Goal: Task Accomplishment & Management: Complete application form

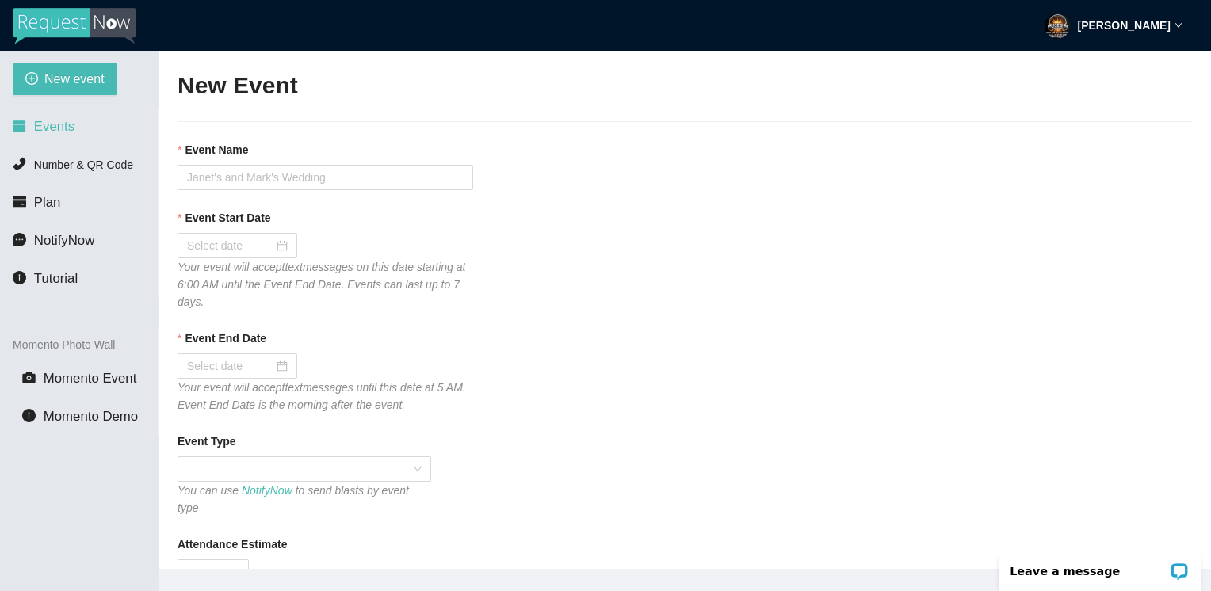
click at [51, 124] on span "Events" at bounding box center [54, 126] width 40 height 15
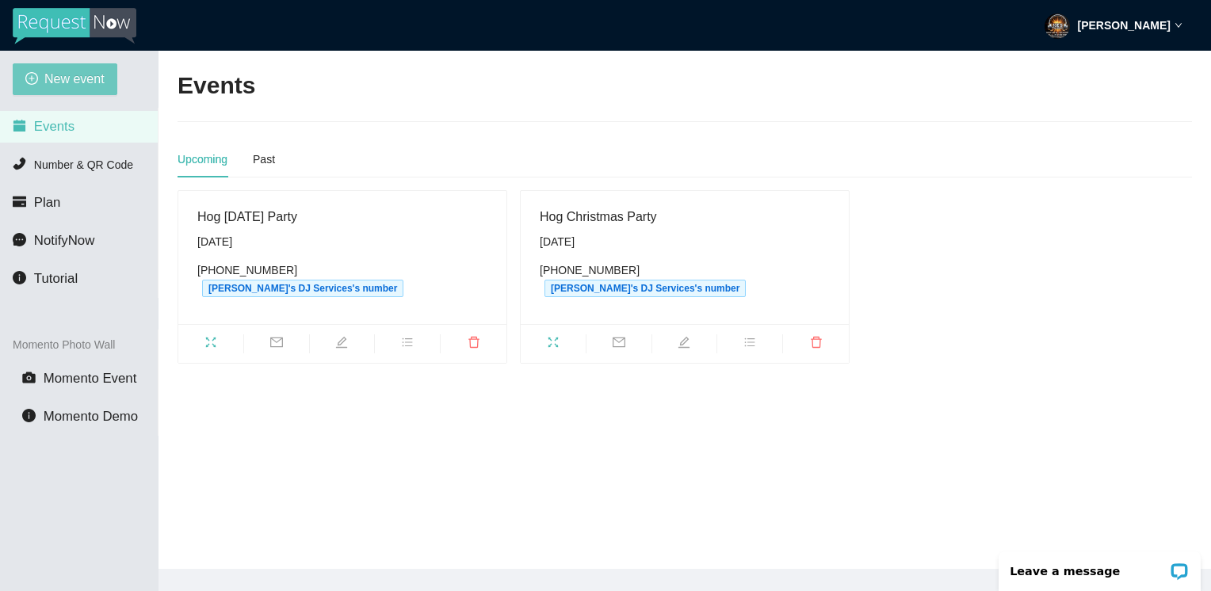
click at [81, 80] on span "New event" at bounding box center [74, 79] width 60 height 20
type textarea "[URL][DOMAIN_NAME]"
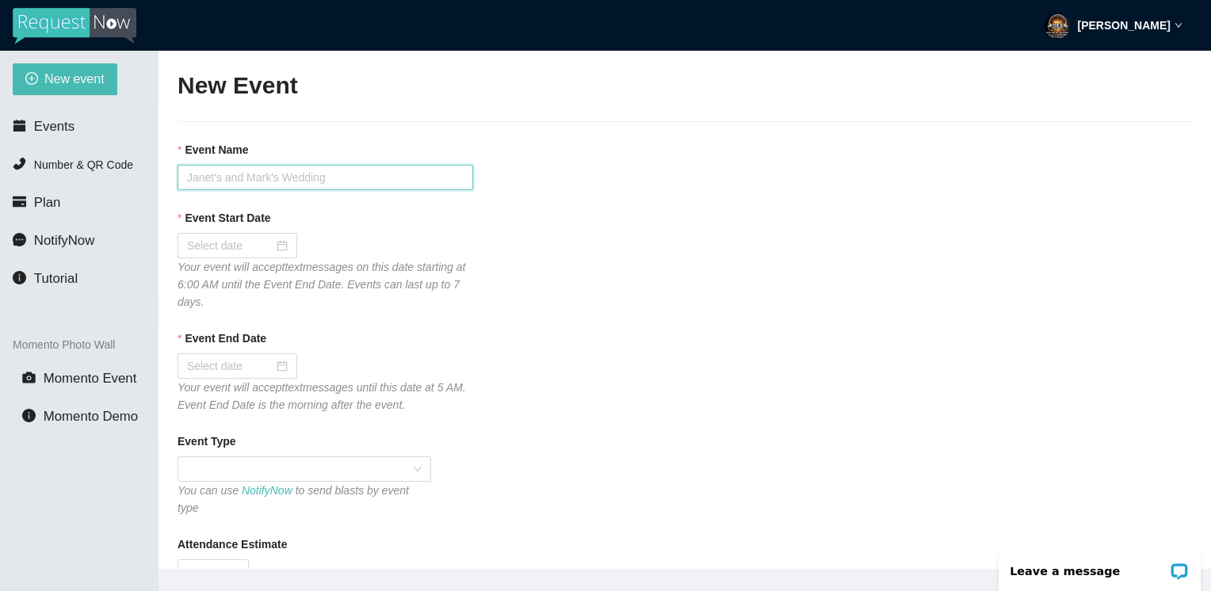
click at [231, 181] on input "Event Name" at bounding box center [325, 177] width 296 height 25
type input "HD Event"
click at [280, 247] on div at bounding box center [237, 245] width 101 height 17
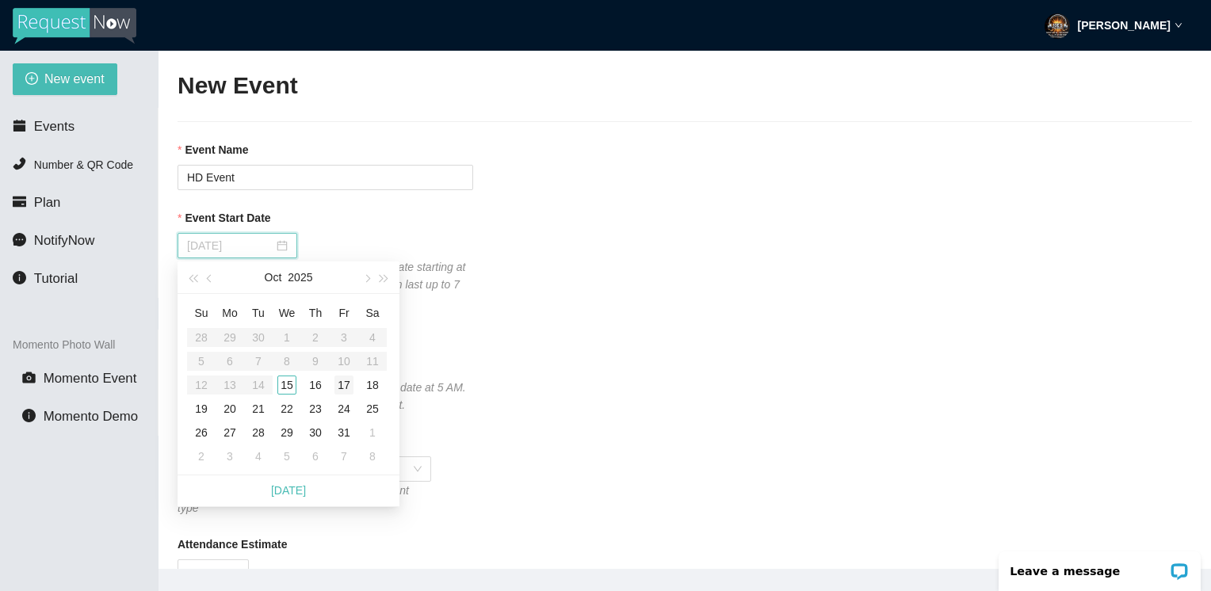
type input "[DATE]"
click at [342, 388] on div "17" at bounding box center [343, 385] width 19 height 19
type input "[DATE]"
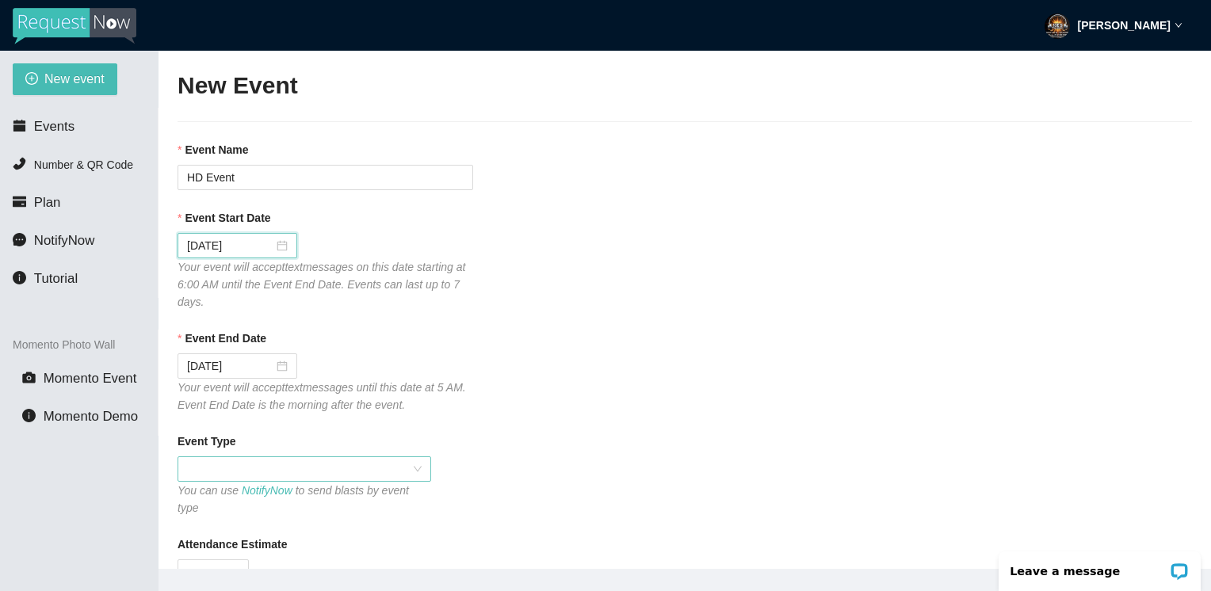
click at [215, 467] on span at bounding box center [304, 469] width 235 height 24
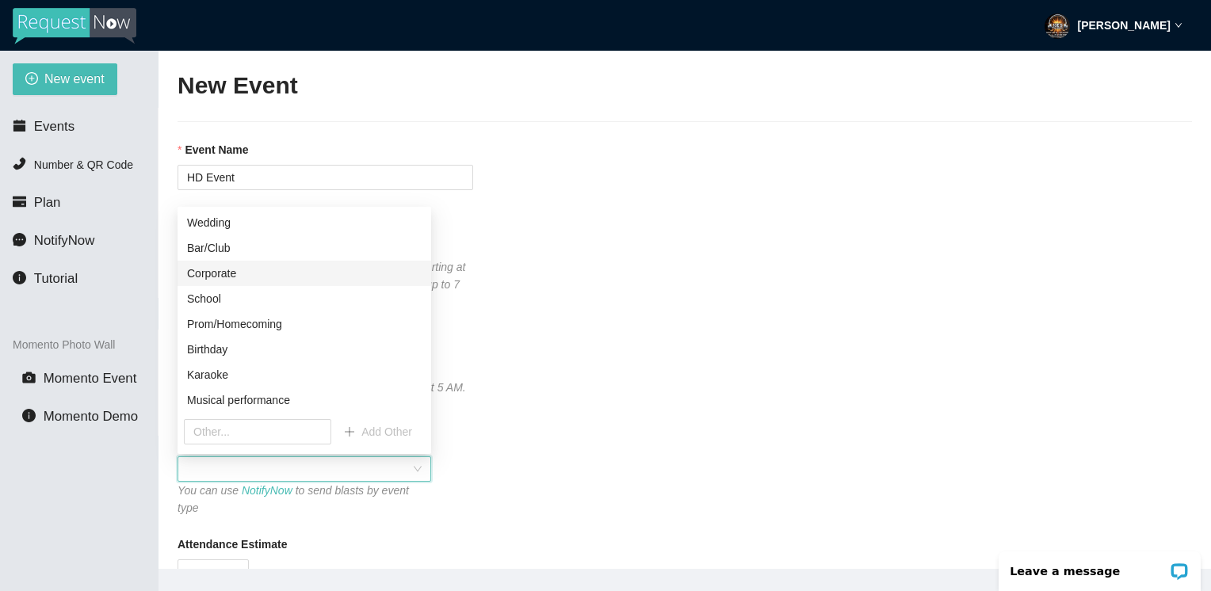
click at [213, 274] on div "Corporate" at bounding box center [304, 273] width 235 height 17
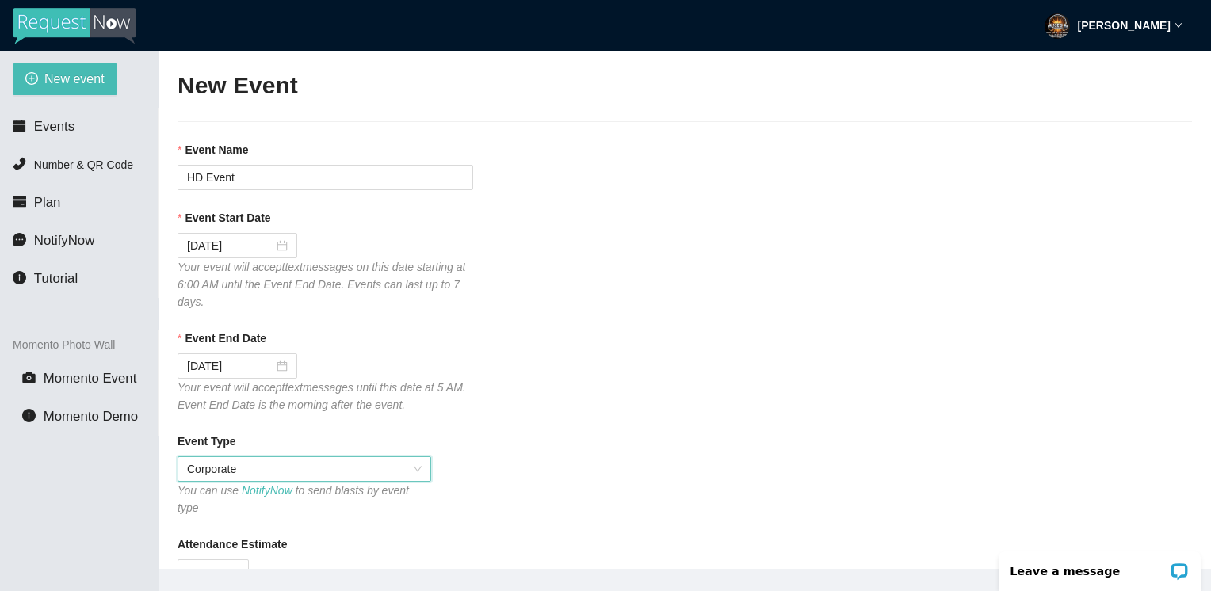
click at [476, 474] on div "Event Type Corporate Corporate You can use NotifyNow to send blasts by event ty…" at bounding box center [684, 475] width 1014 height 84
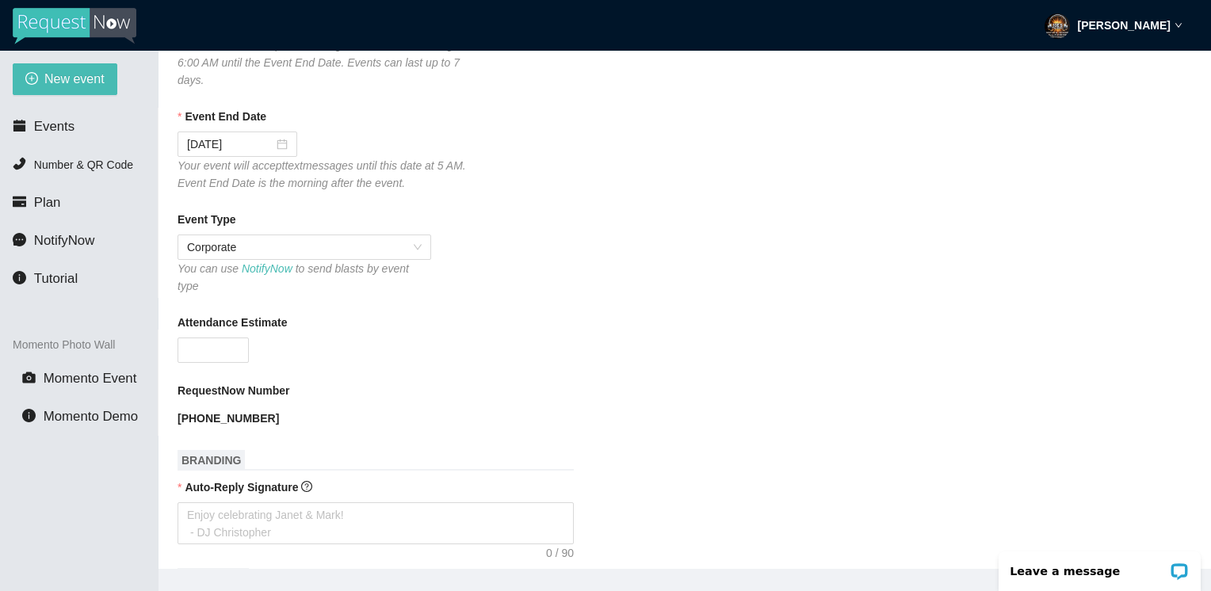
scroll to position [254, 0]
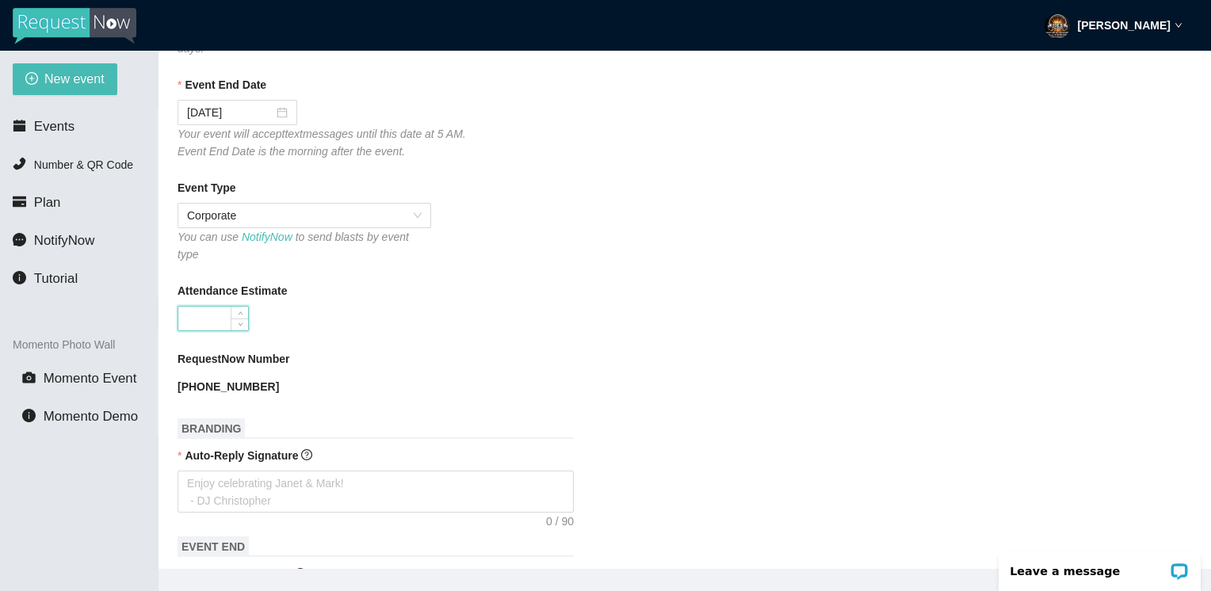
click at [185, 307] on input "Attendance Estimate" at bounding box center [213, 319] width 70 height 24
type input "75"
click at [292, 474] on textarea "Auto-Reply Signature" at bounding box center [375, 492] width 396 height 43
type textarea "E"
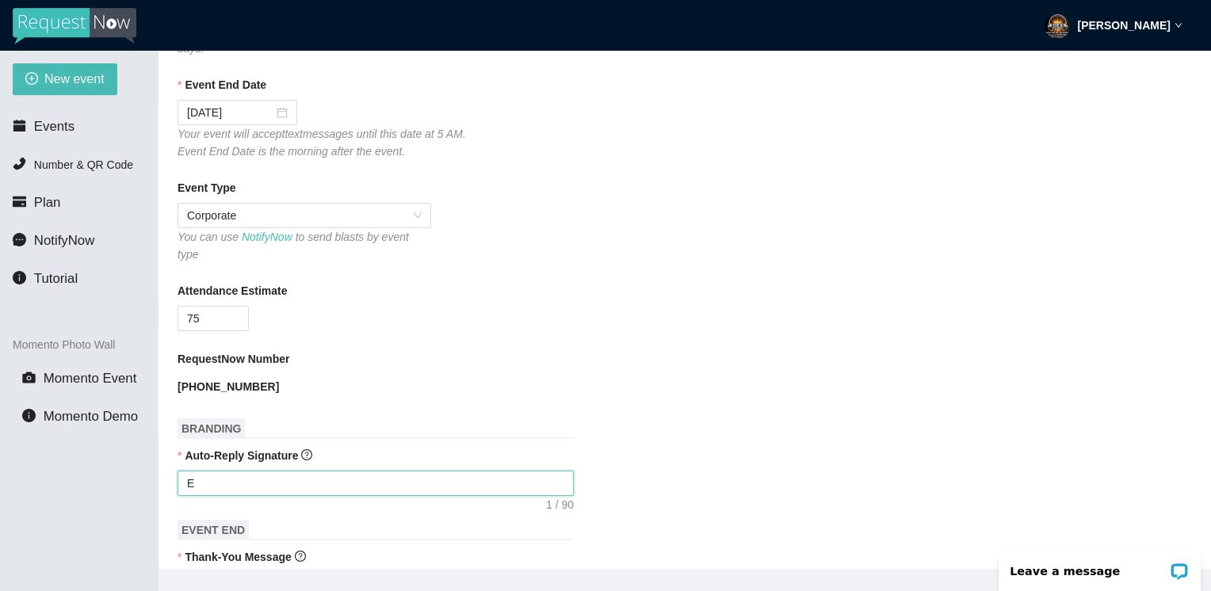
type textarea "En"
type textarea "Enj"
type textarea "Enjo"
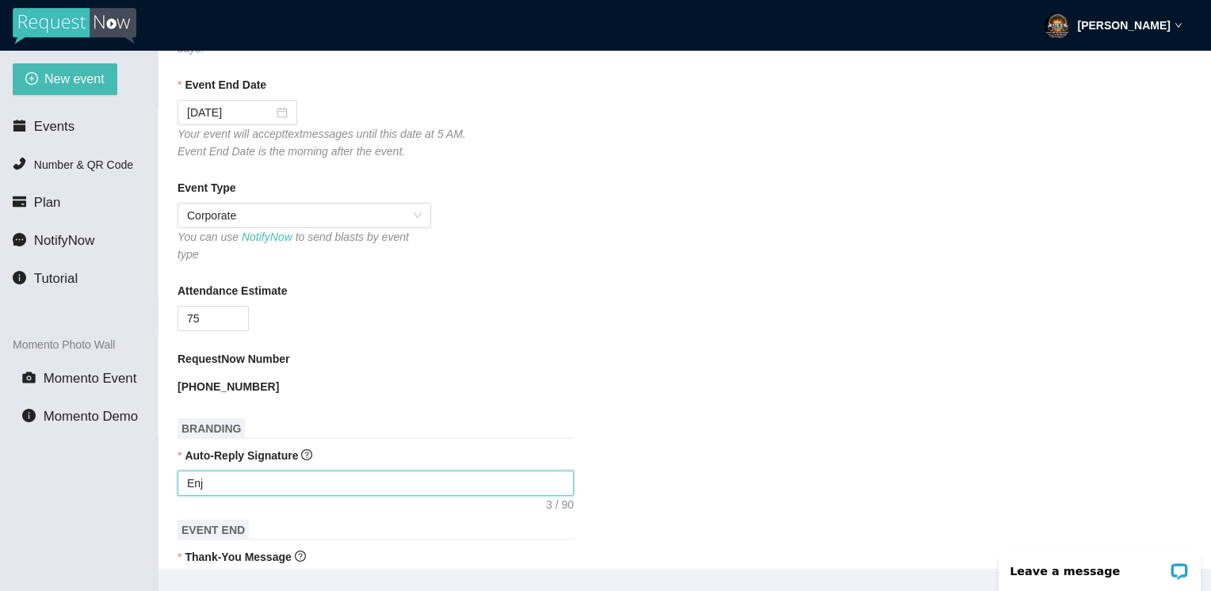
type textarea "Enjo"
type textarea "Enjoy"
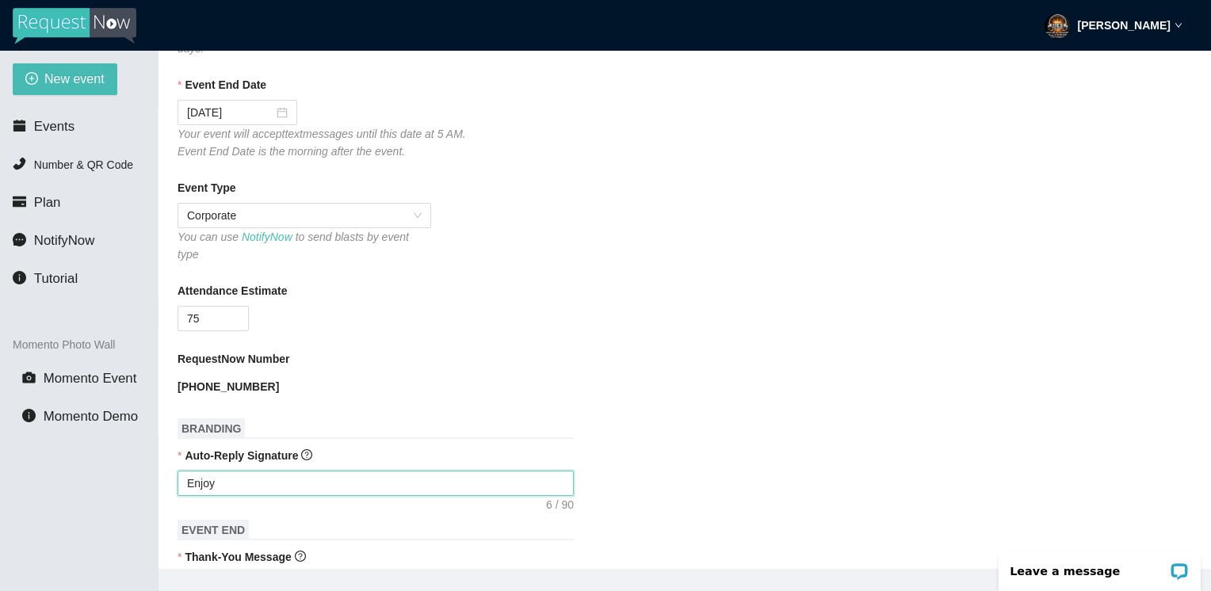
type textarea "Enjoy t"
type textarea "Enjoy th"
type textarea "Enjoy the"
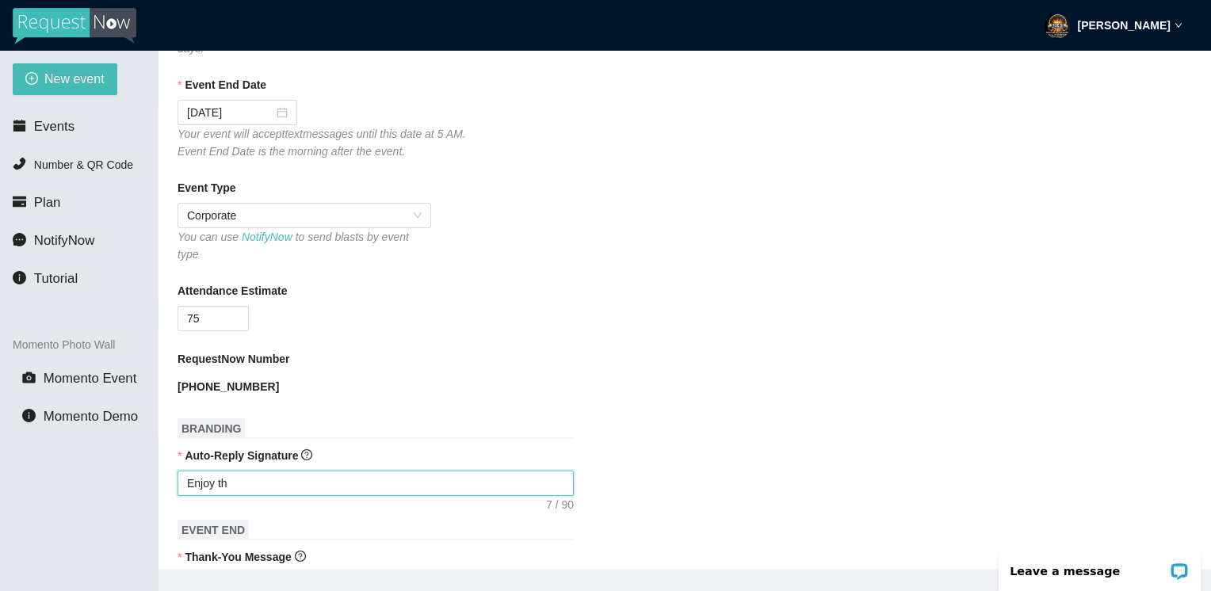
type textarea "Enjoy the"
type textarea "Enjoy the m"
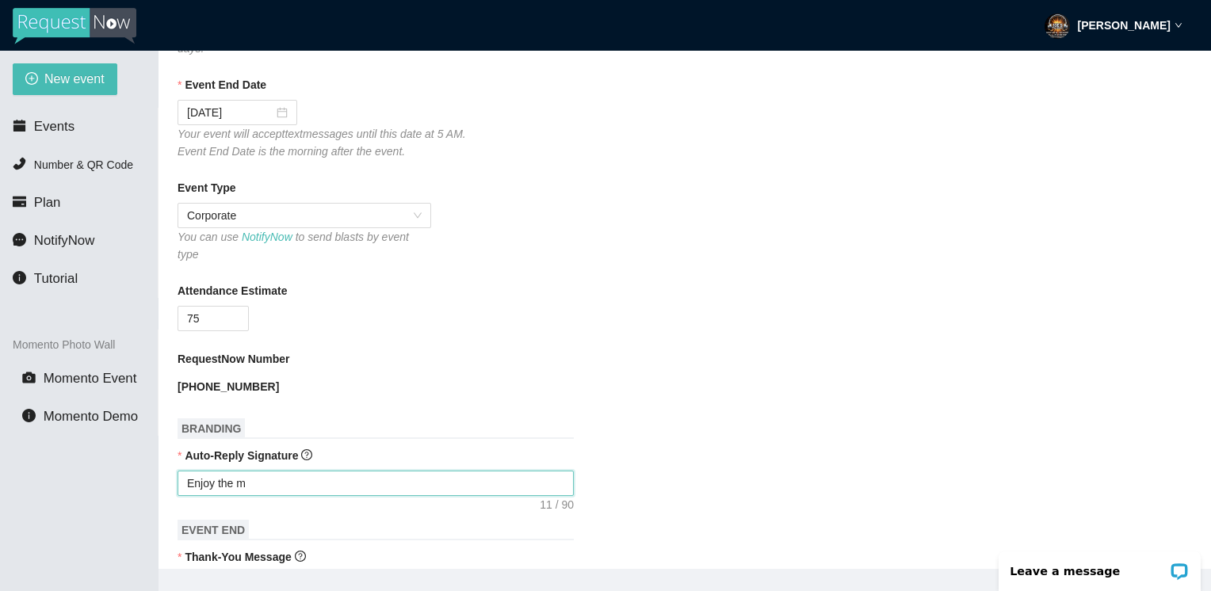
type textarea "Enjoy the mu"
type textarea "Enjoy the mus"
type textarea "Enjoy the musi"
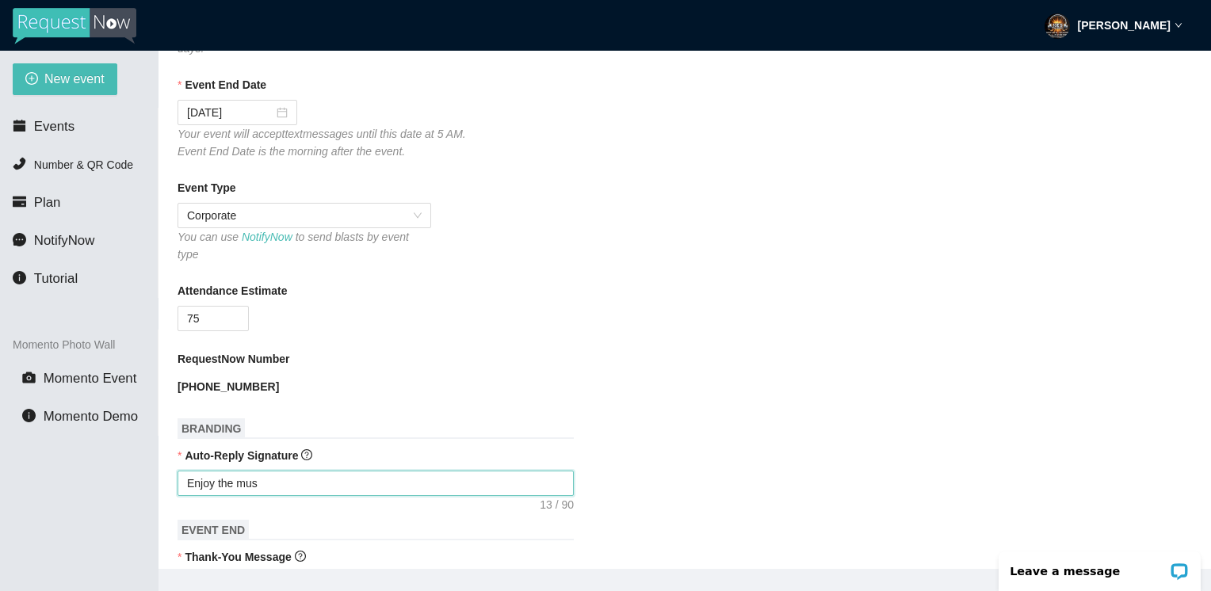
type textarea "Enjoy the musi"
type textarea "Enjoy the music"
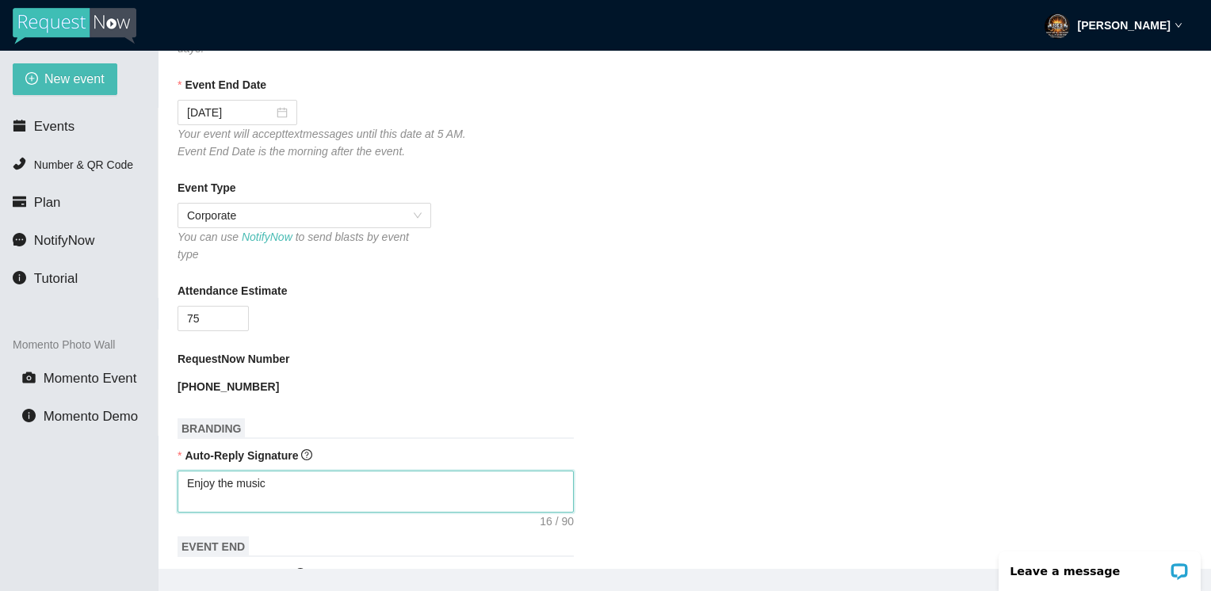
type textarea "Enjoy the music"
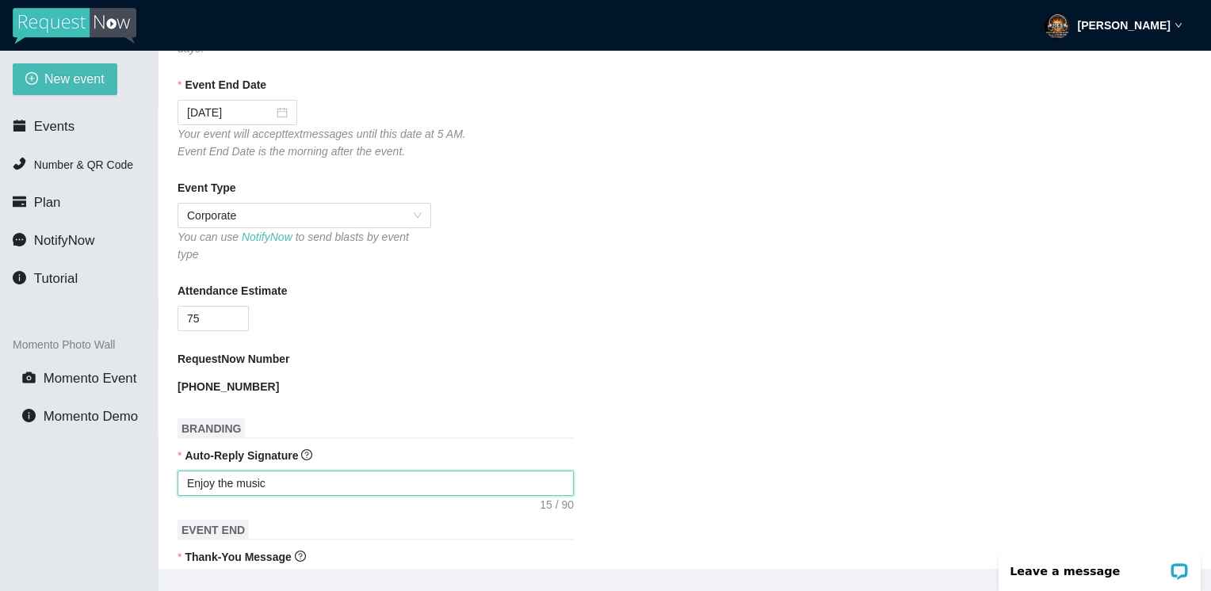
type textarea "Enjoy the music"
click at [807, 495] on form "Event Name HD Event Event Start Date [DATE] Your event will accept text message…" at bounding box center [684, 576] width 1014 height 1376
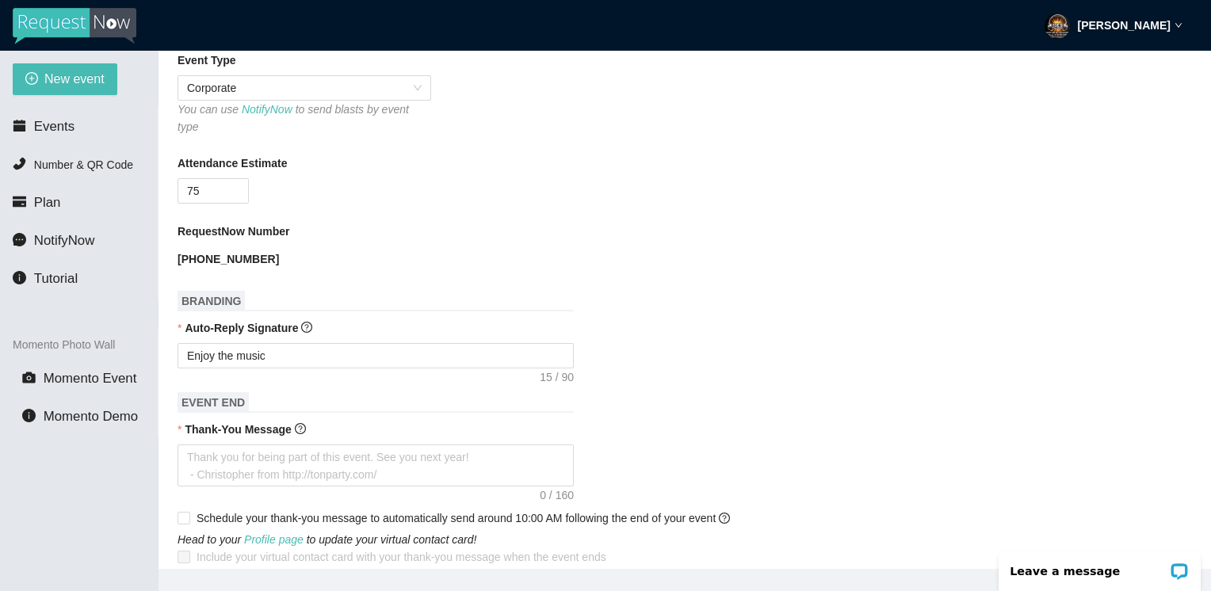
scroll to position [412, 0]
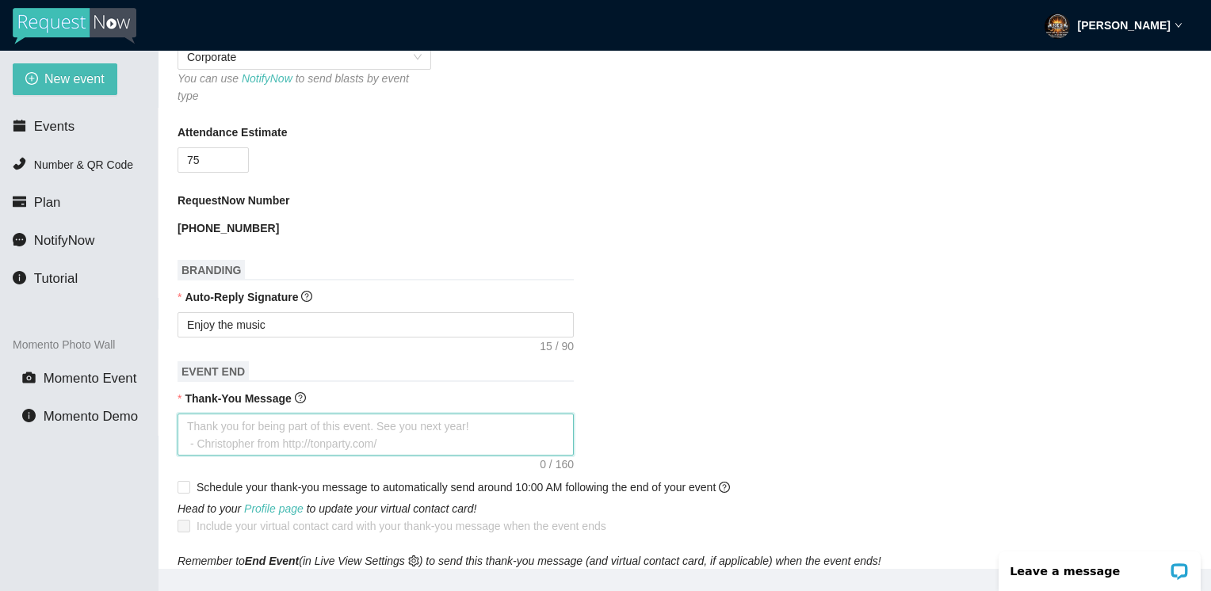
click at [204, 416] on textarea "Thank-You Message" at bounding box center [375, 435] width 396 height 43
type textarea "H"
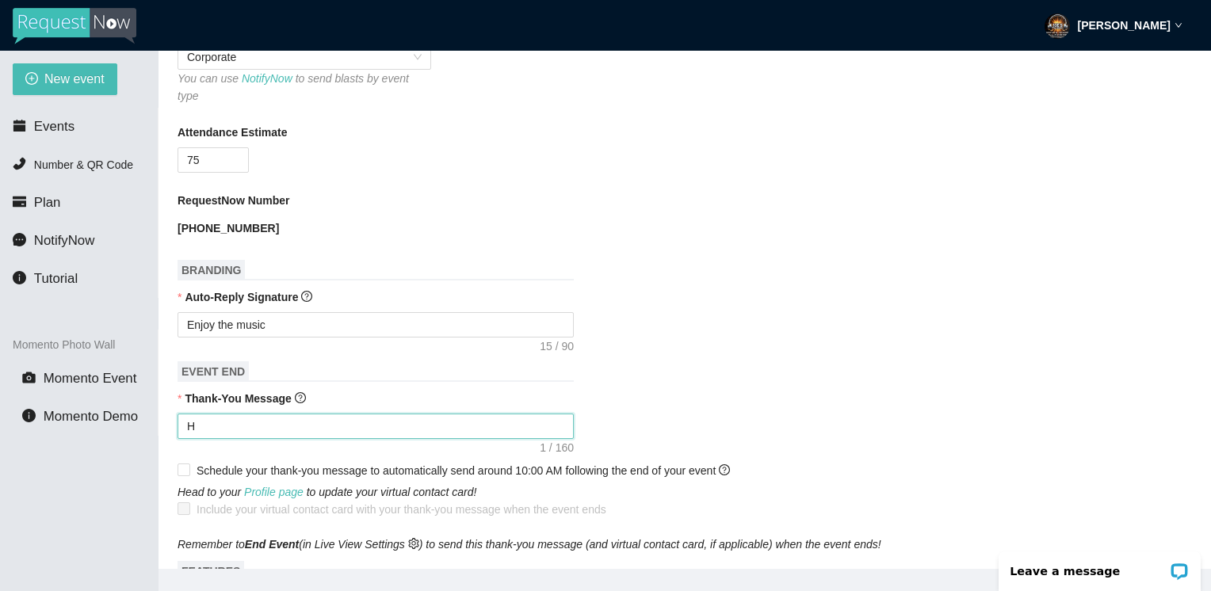
type textarea "Ho"
type textarea "Hop"
type textarea "Hope"
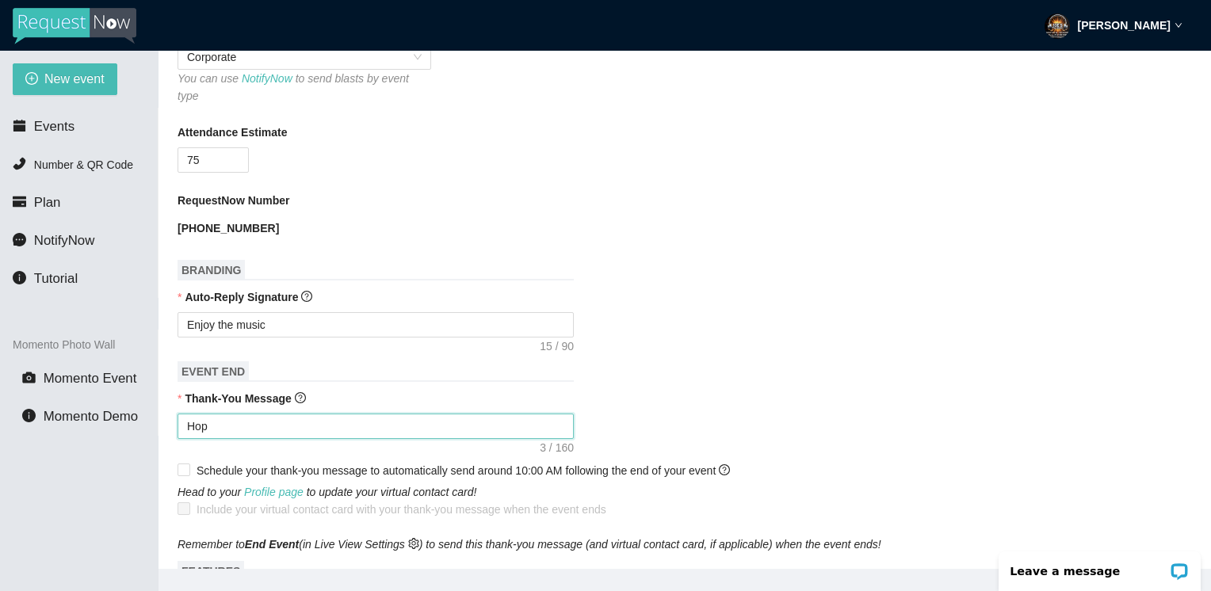
type textarea "Hope"
type textarea "Hope y"
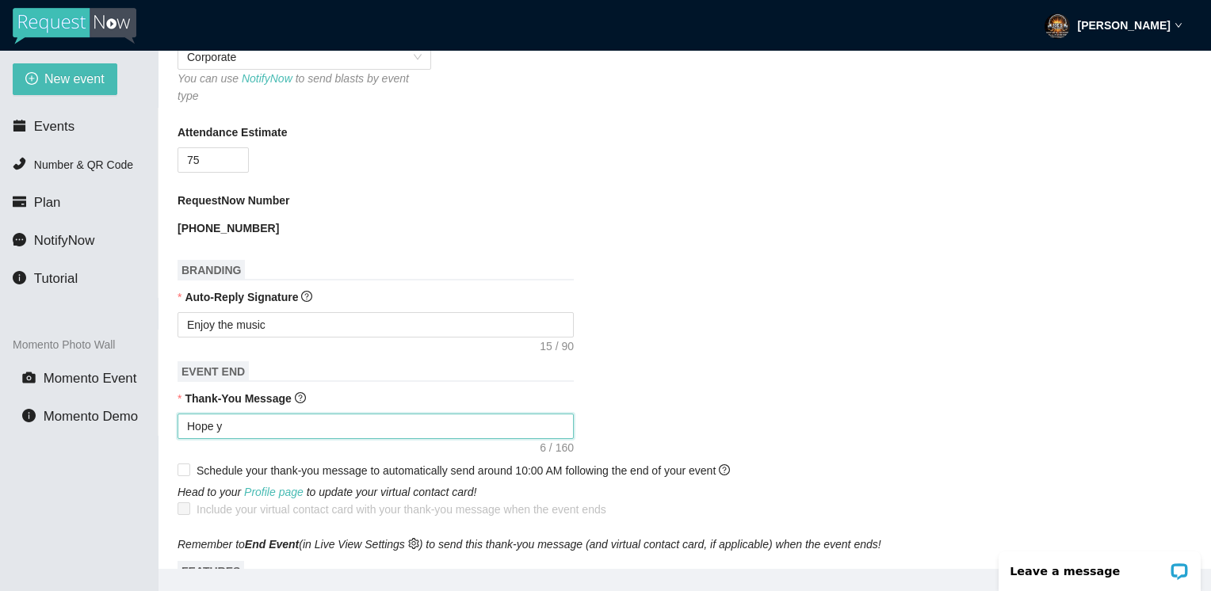
type textarea "Hope yo"
type textarea "Hope you"
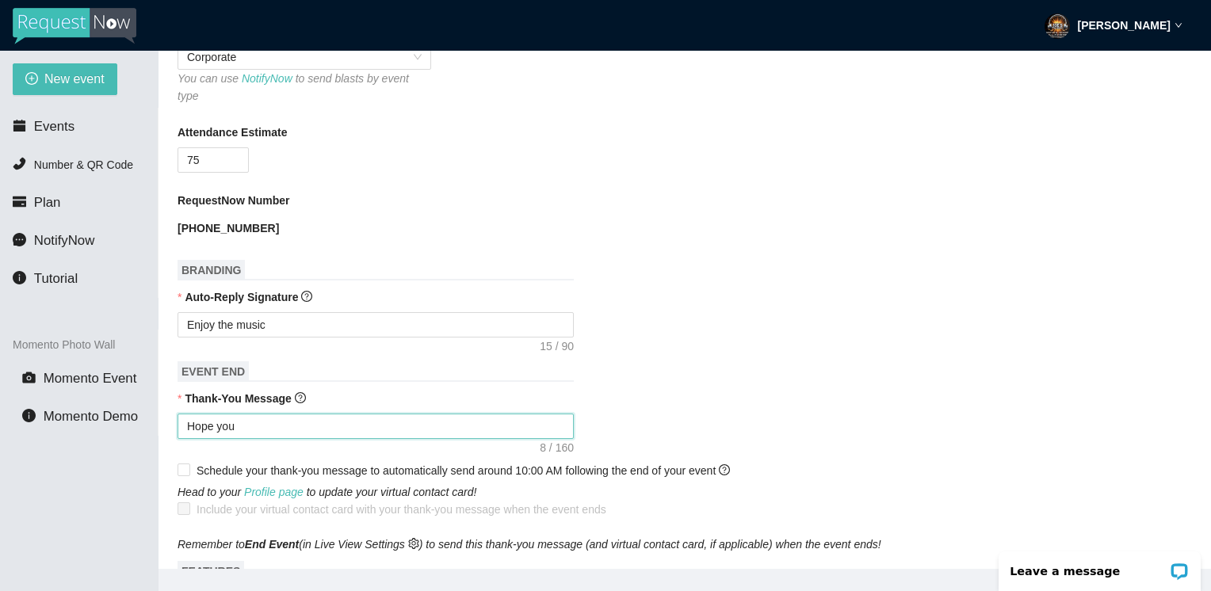
type textarea "Hope you"
type textarea "Hope you e"
type textarea "Hope you en"
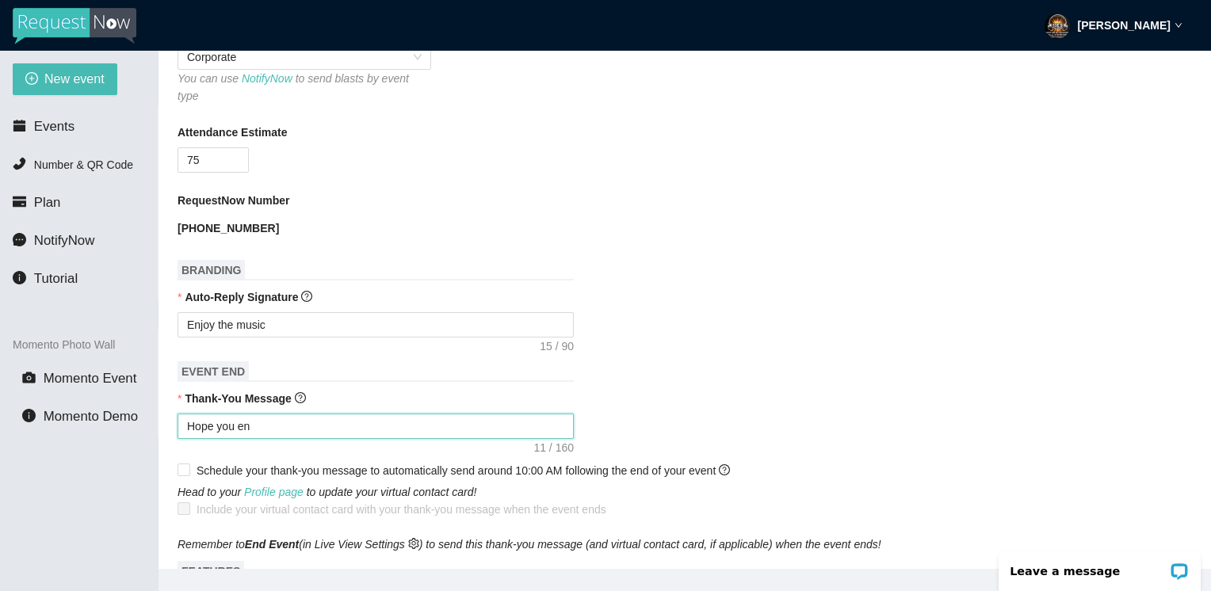
type textarea "Hope you enj"
type textarea "Hope you enjo"
type textarea "Hope you enjoy"
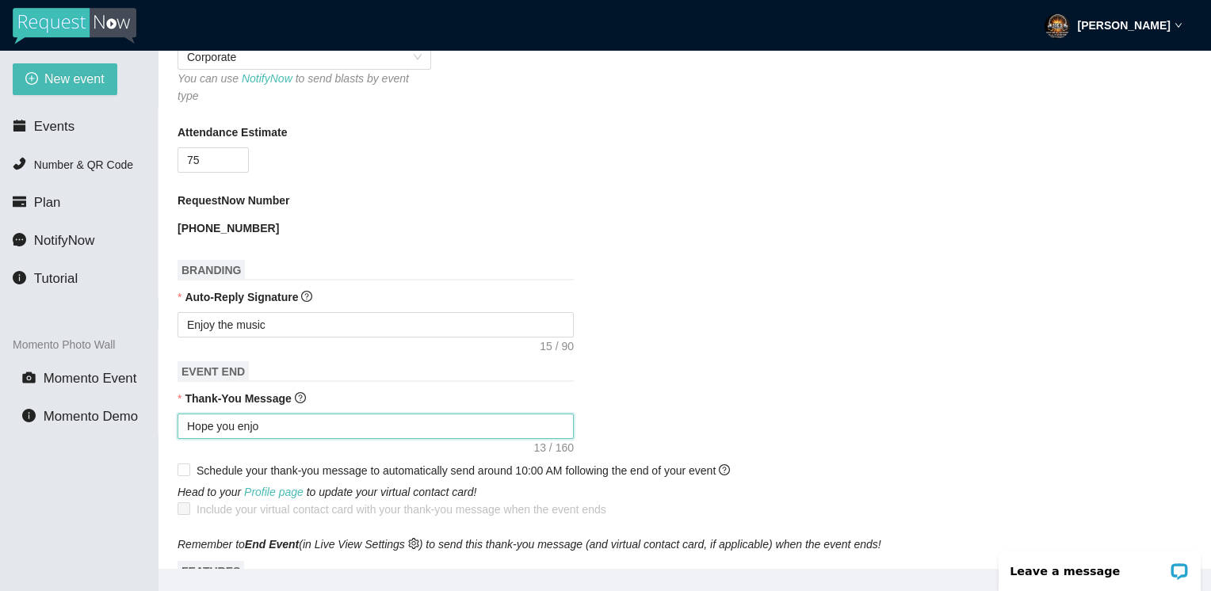
type textarea "Hope you enjoy"
type textarea "Hope you enjoye"
type textarea "Hope you enjoyed"
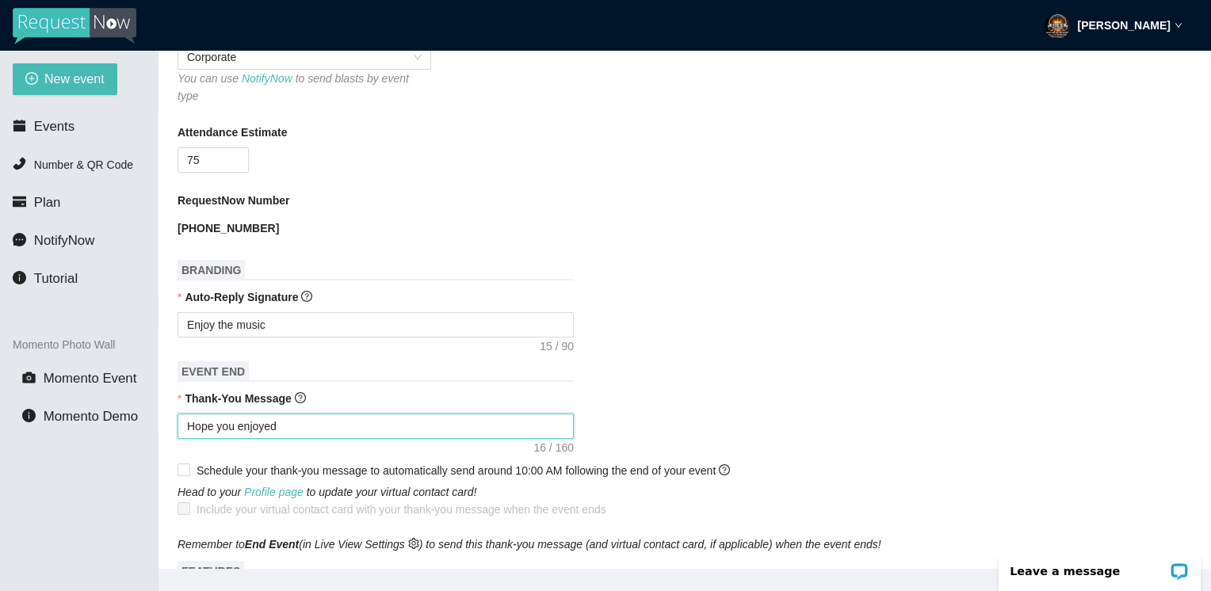
type textarea "Hope you enjoyed"
type textarea "Hope you enjoyed y"
type textarea "Hope you enjoyed yo"
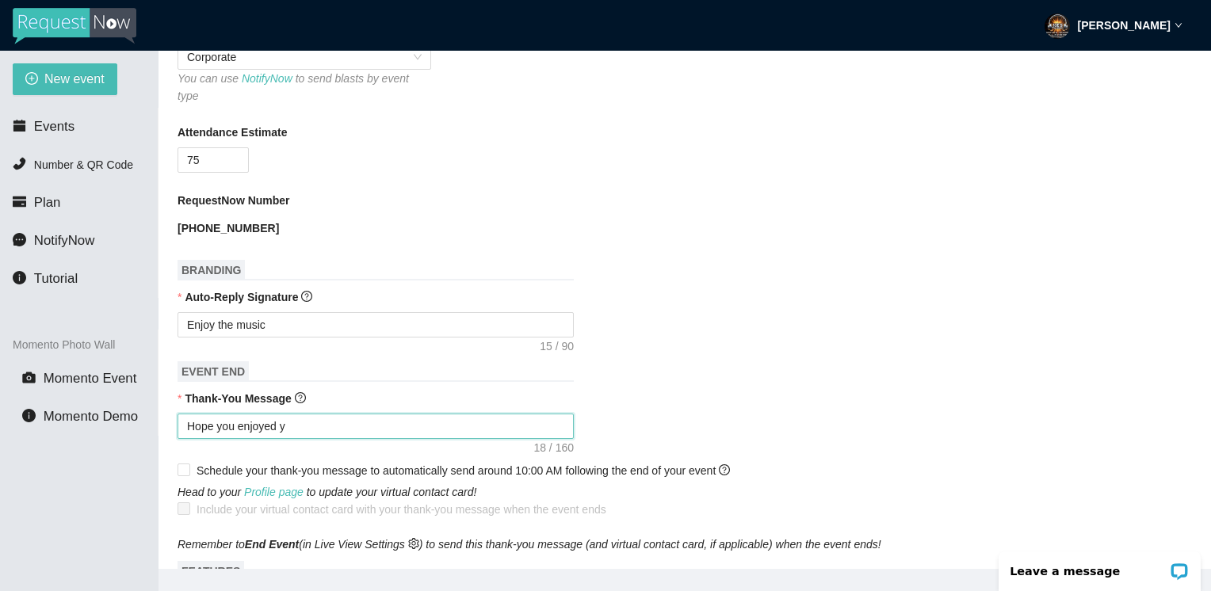
type textarea "Hope you enjoyed yo"
type textarea "Hope you enjoyed you"
type textarea "Hope you enjoyed your"
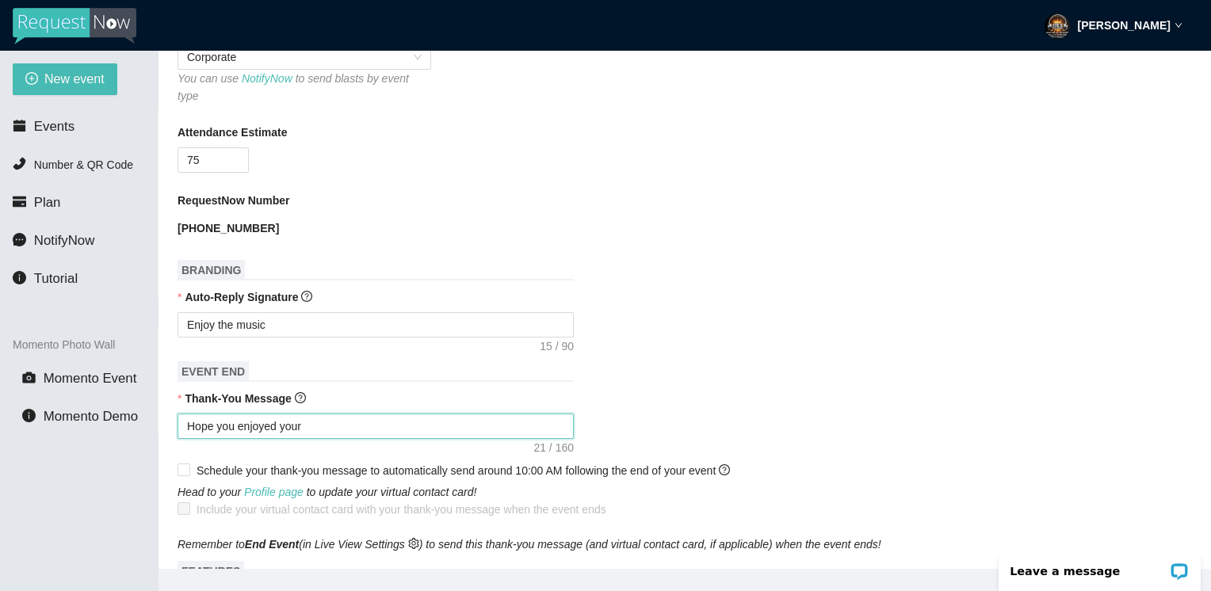
type textarea "Hope you enjoyed your"
type textarea "Hope you enjoyed your t"
type textarea "Hope you enjoyed your ti"
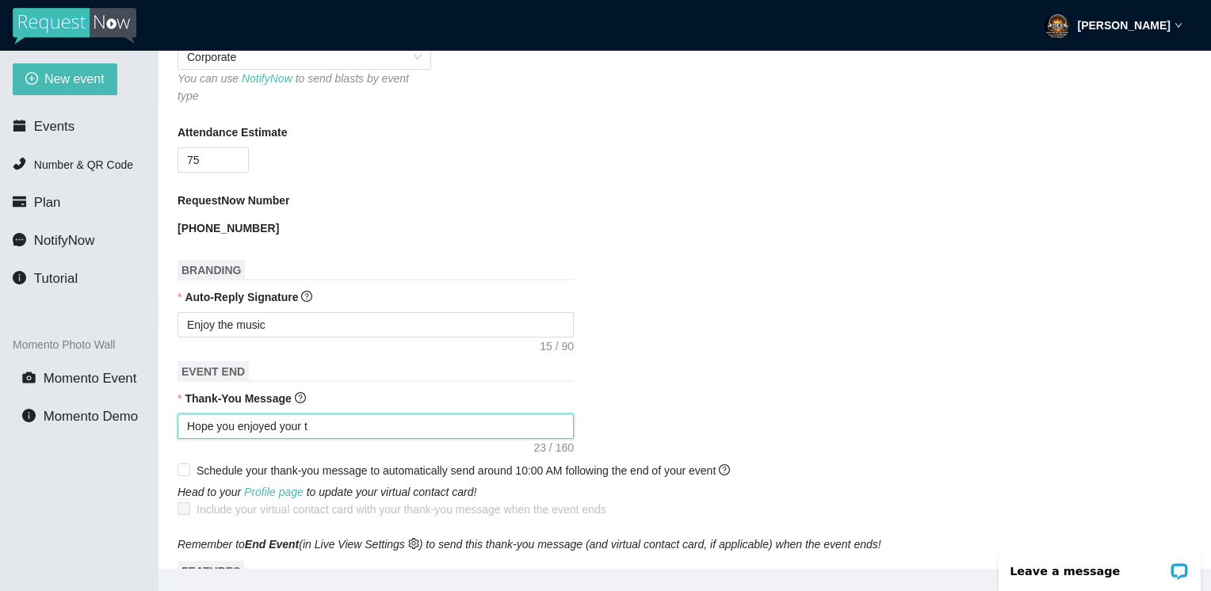
type textarea "Hope you enjoyed your ti"
type textarea "Hope you enjoyed your [PERSON_NAME]"
type textarea "Hope you enjoyed your time"
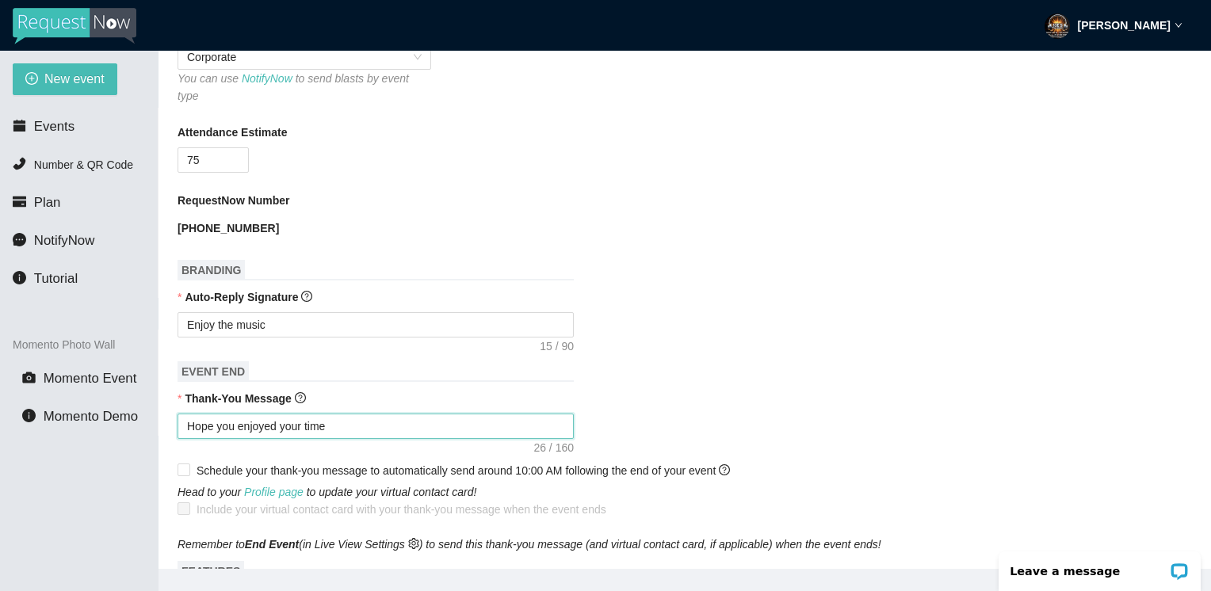
type textarea "Hope you enjoyed your time"
type textarea "Hope you enjoyed your time."
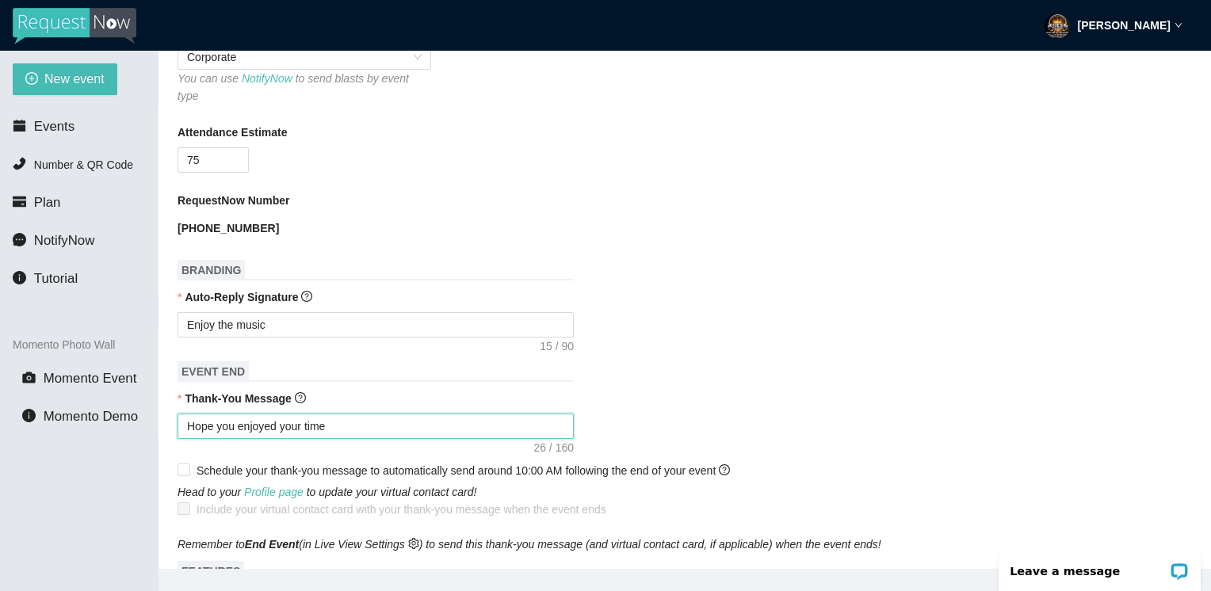
type textarea "Hope you enjoyed your time."
type textarea "Hope you enjoyed your time. I"
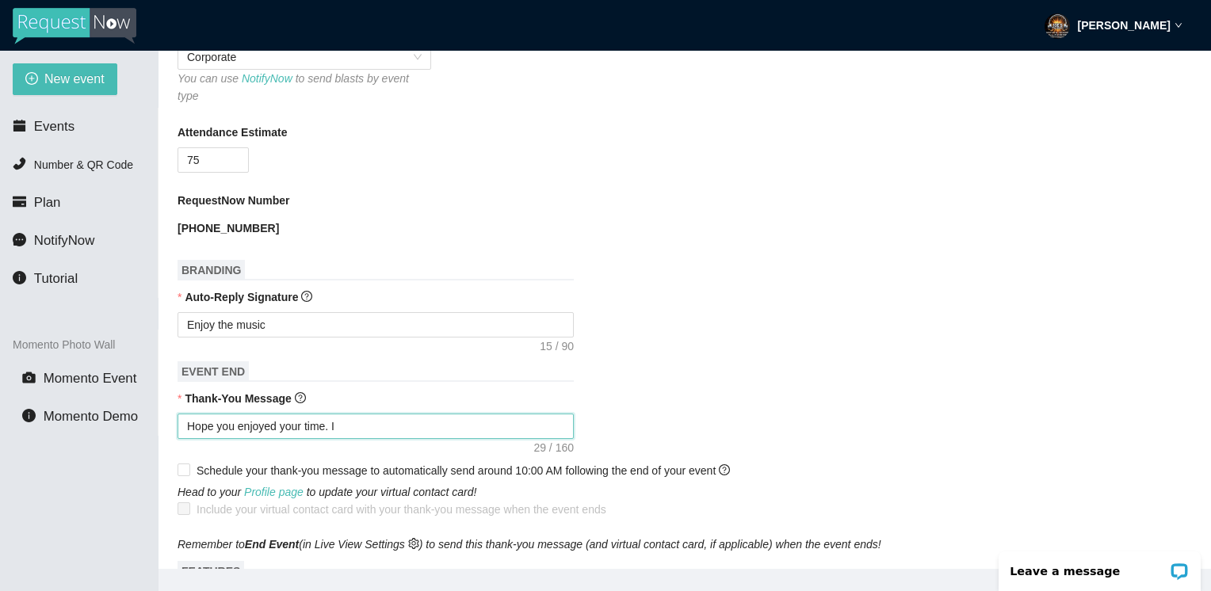
type textarea "Hope you enjoyed your time. If"
type textarea "Hope you enjoyed your time. If y"
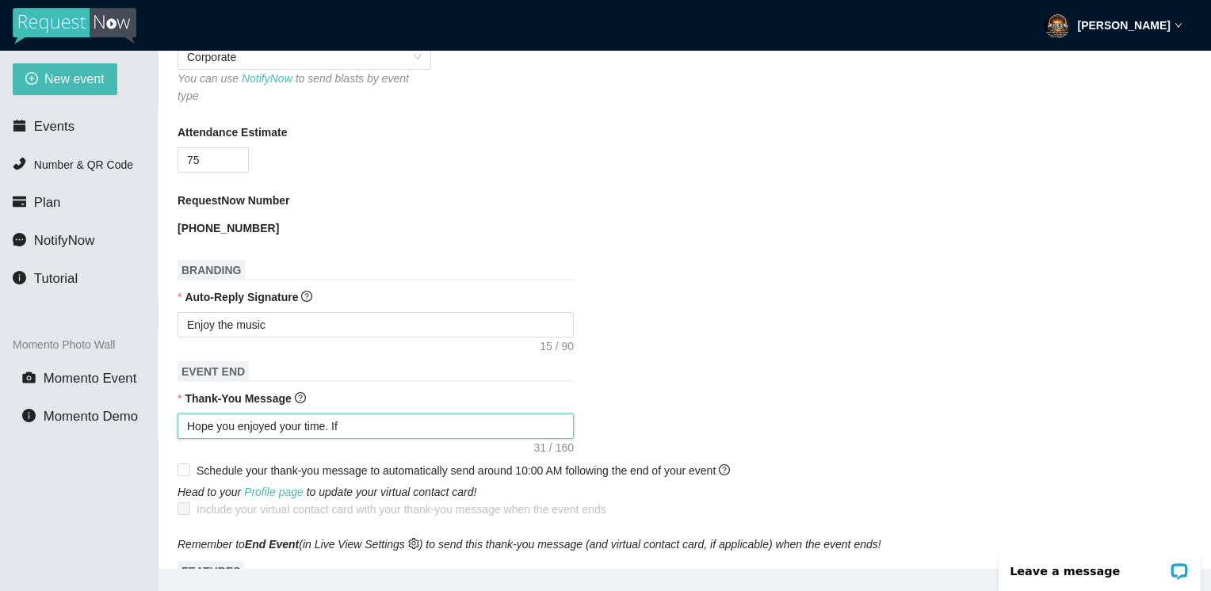
type textarea "Hope you enjoyed your time. If y"
type textarea "Hope you enjoyed your time. If yo"
type textarea "Hope you enjoyed your time. If you"
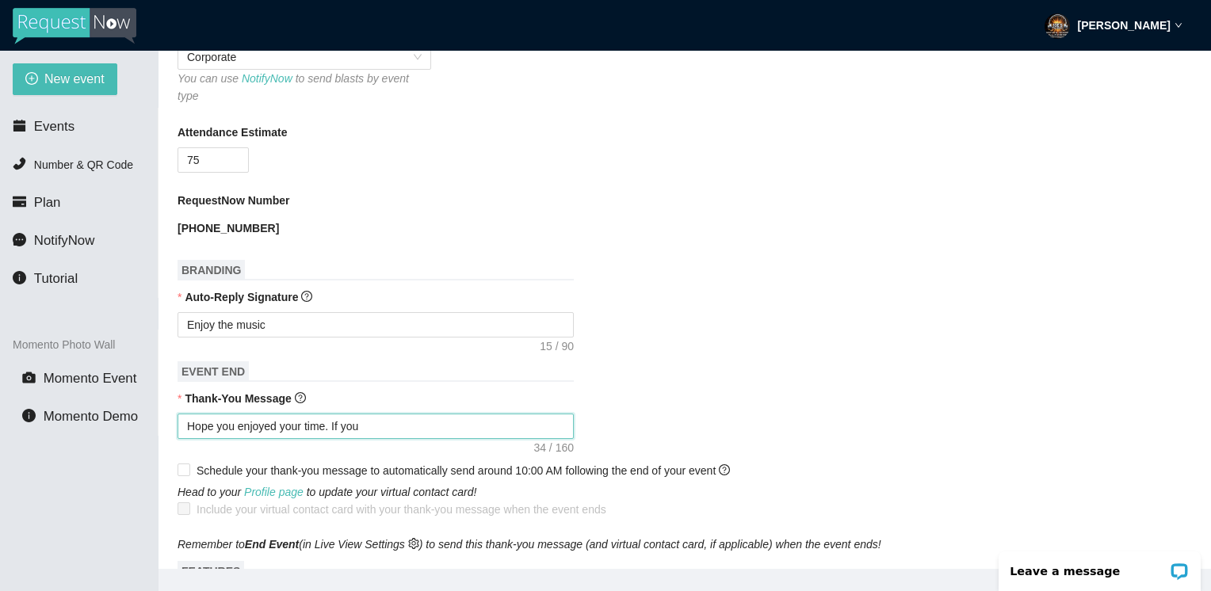
type textarea "Hope you enjoyed your time. If you"
type textarea "Hope you enjoyed your time. If you e"
type textarea "Hope you enjoyed your time. If you ev"
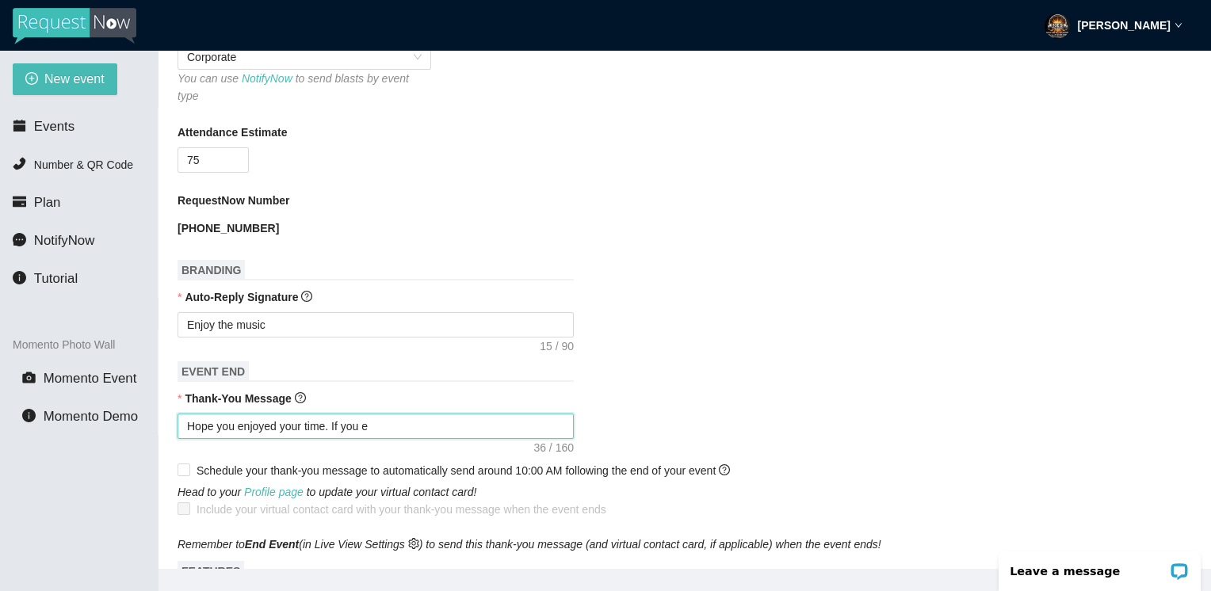
type textarea "Hope you enjoyed your time. If you ev"
type textarea "Hope you enjoyed your time. If you eve"
type textarea "Hope you enjoyed your time. If you ever"
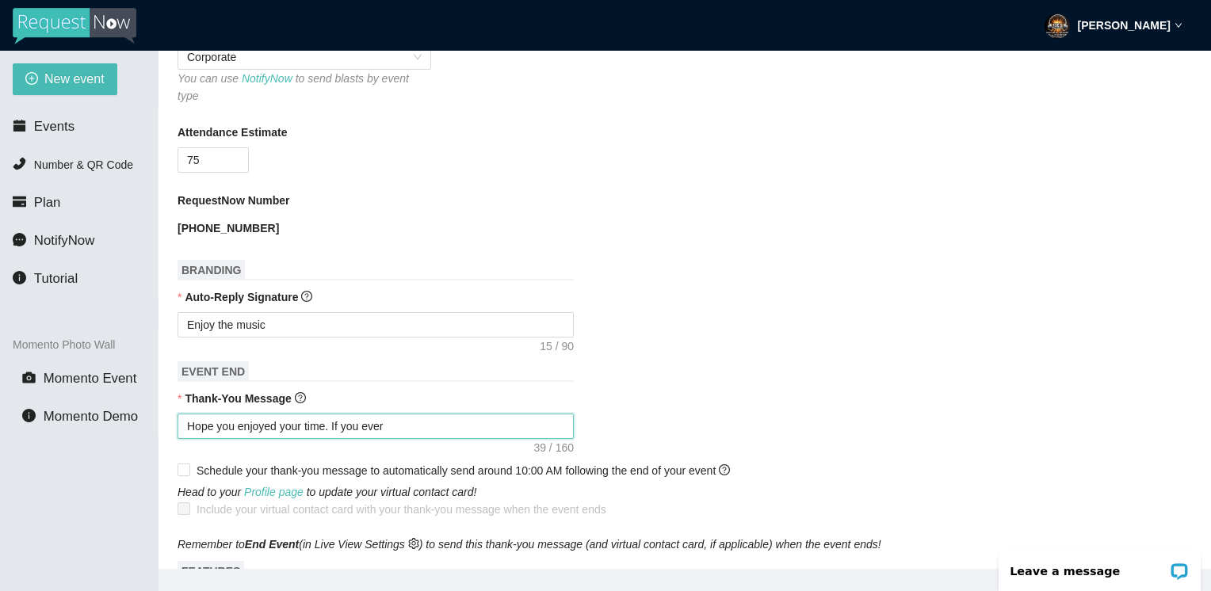
type textarea "Hope you enjoyed your time. If you every"
type textarea "Hope you enjoyed your time. If you every n"
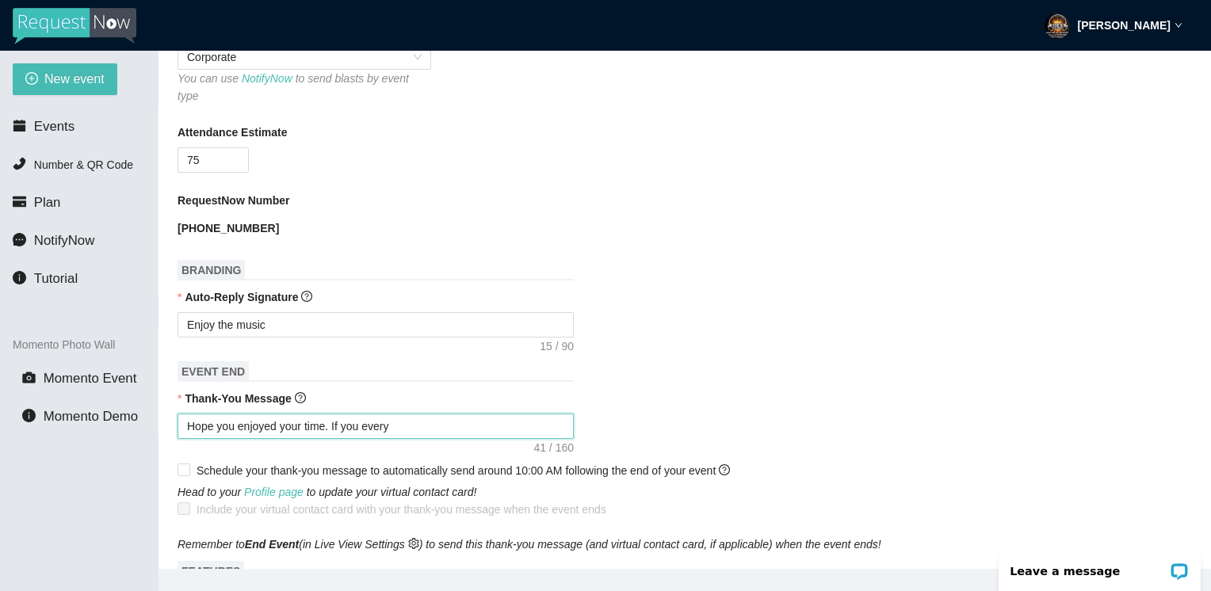
type textarea "Hope you enjoyed your time. If you every n"
type textarea "Hope you enjoyed your time. If you every ne"
type textarea "Hope you enjoyed your time. If you every nee"
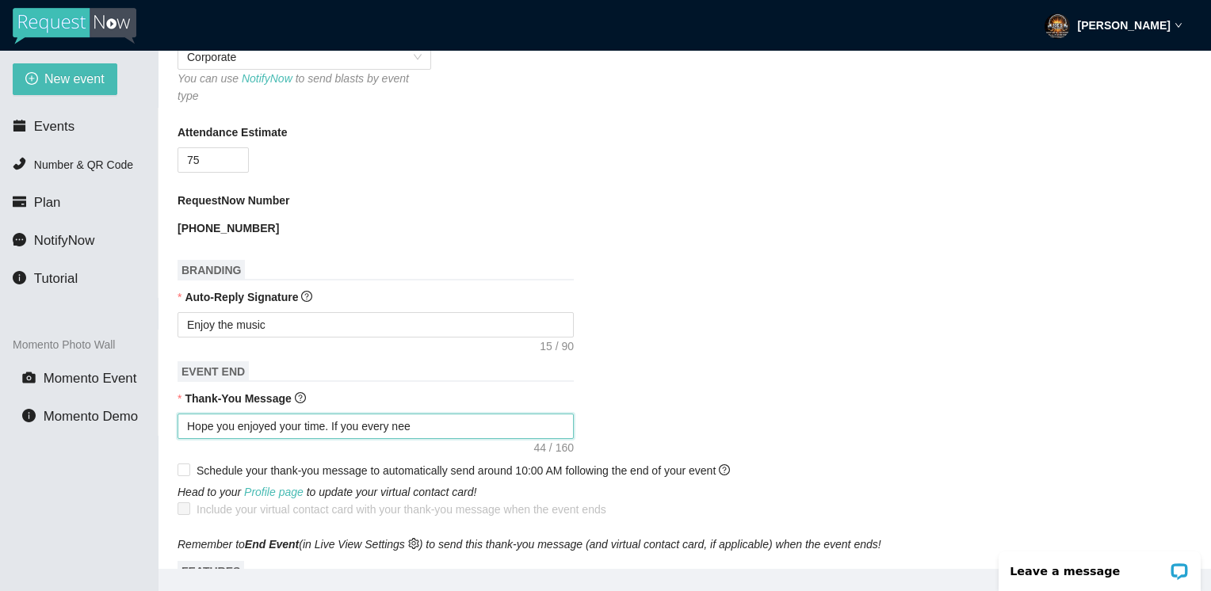
type textarea "Hope you enjoyed your time. If you every need"
type textarea "Hope you enjoyed your time. If you every need a"
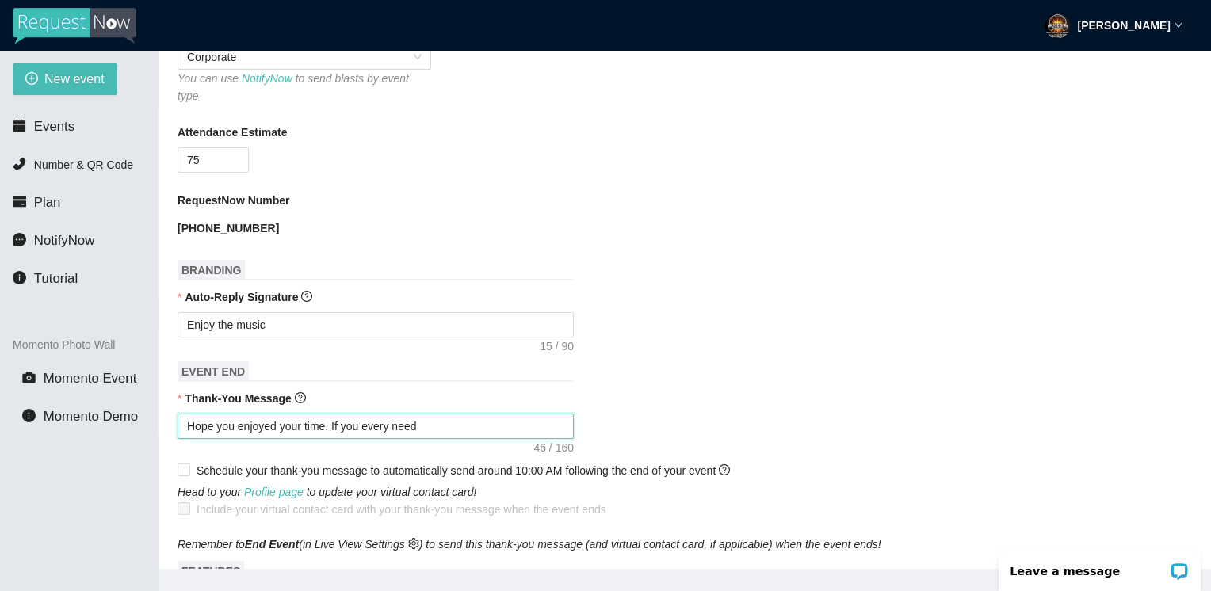
type textarea "Hope you enjoyed your time. If you every need a"
type textarea "Hope you enjoyed your time. If you every need a D"
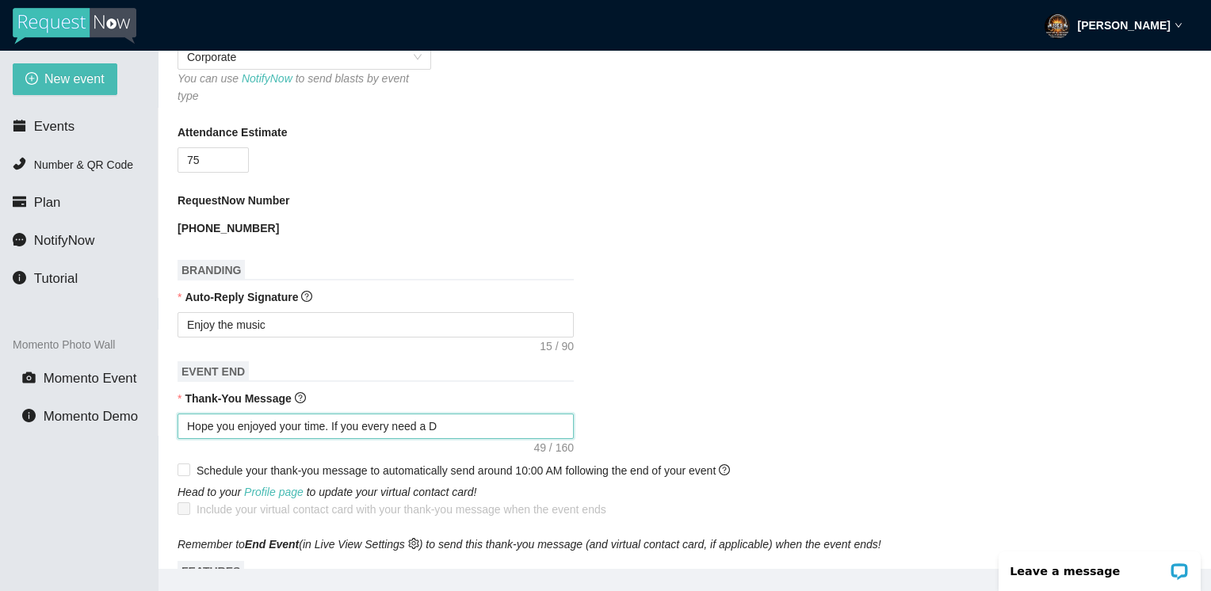
type textarea "Hope you enjoyed your time. If you every need a DJ"
type textarea "Hope you enjoyed your time. If you every need a DJ g"
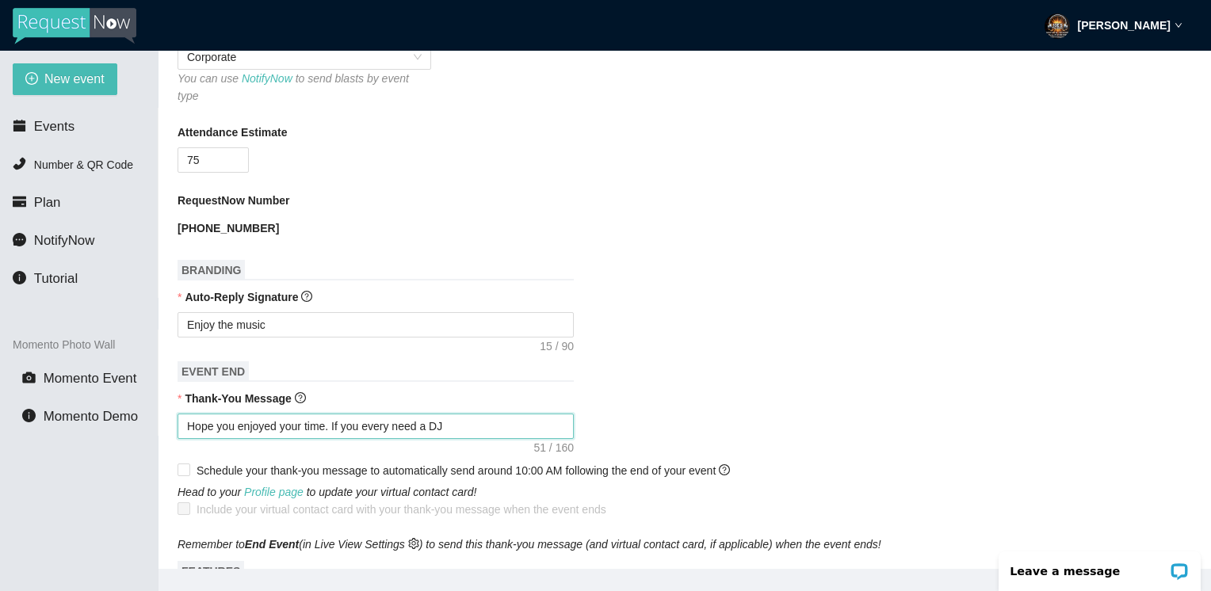
type textarea "Hope you enjoyed your time. If you every need a DJ g"
type textarea "Hope you enjoyed your time. If you every need a DJ gi"
type textarea "Hope you enjoyed your time. If you every need a DJ giv"
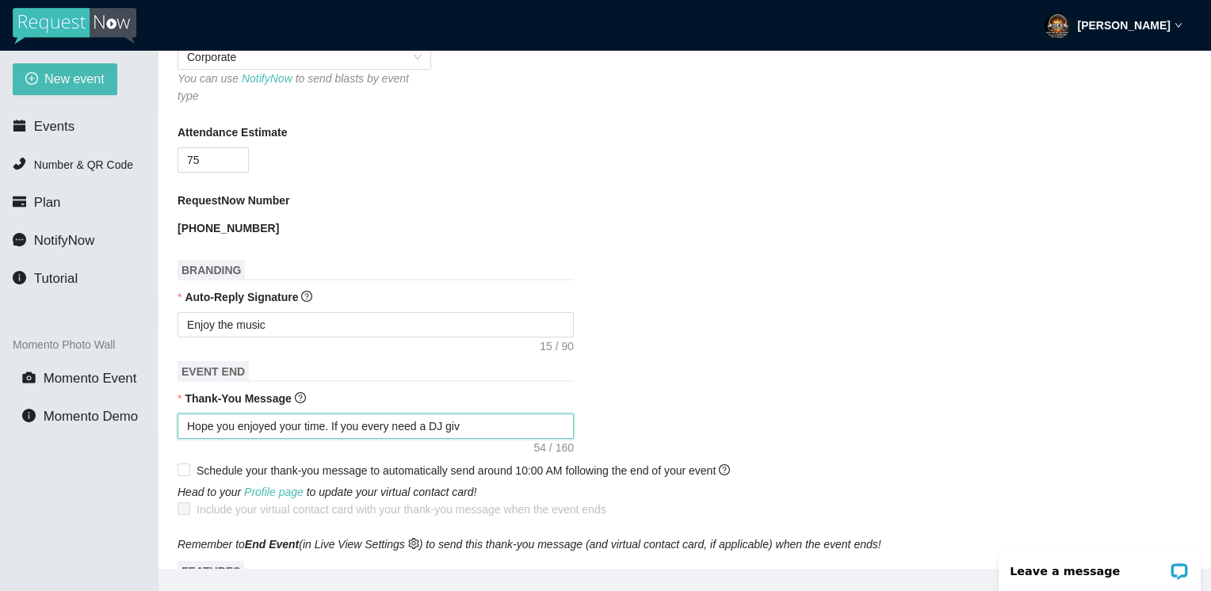
type textarea "Hope you enjoyed your time. If you every need a DJ give"
type textarea "Hope you enjoyed your time. If you every need a DJ give m"
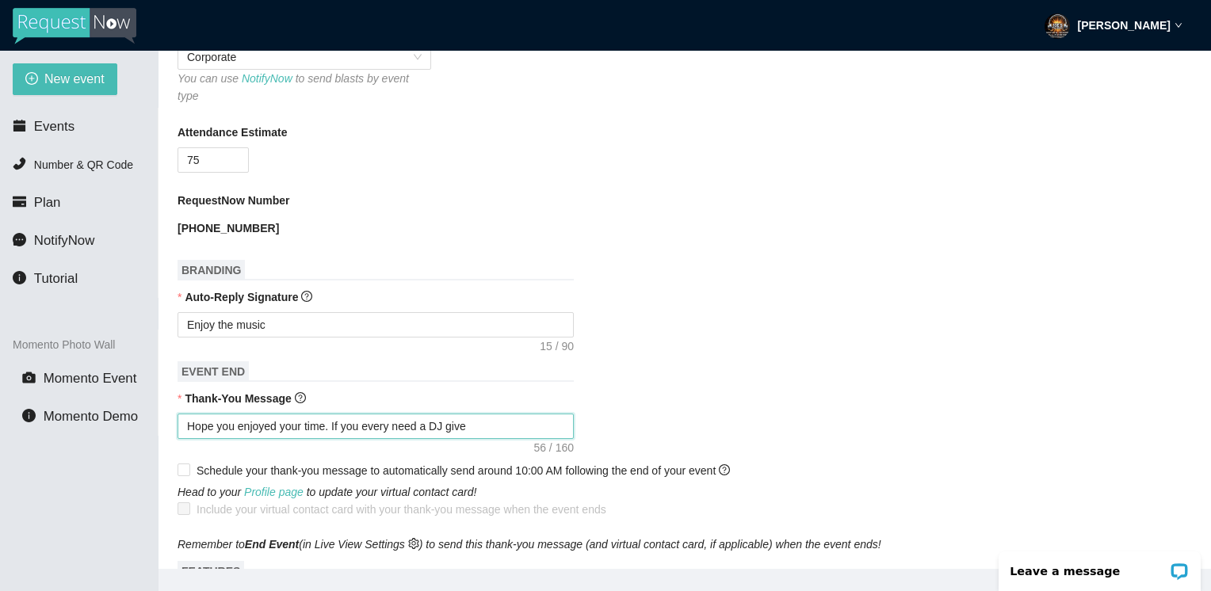
type textarea "Hope you enjoyed your time. If you every need a DJ give m"
type textarea "Hope you enjoyed your time. If you every need a DJ give me"
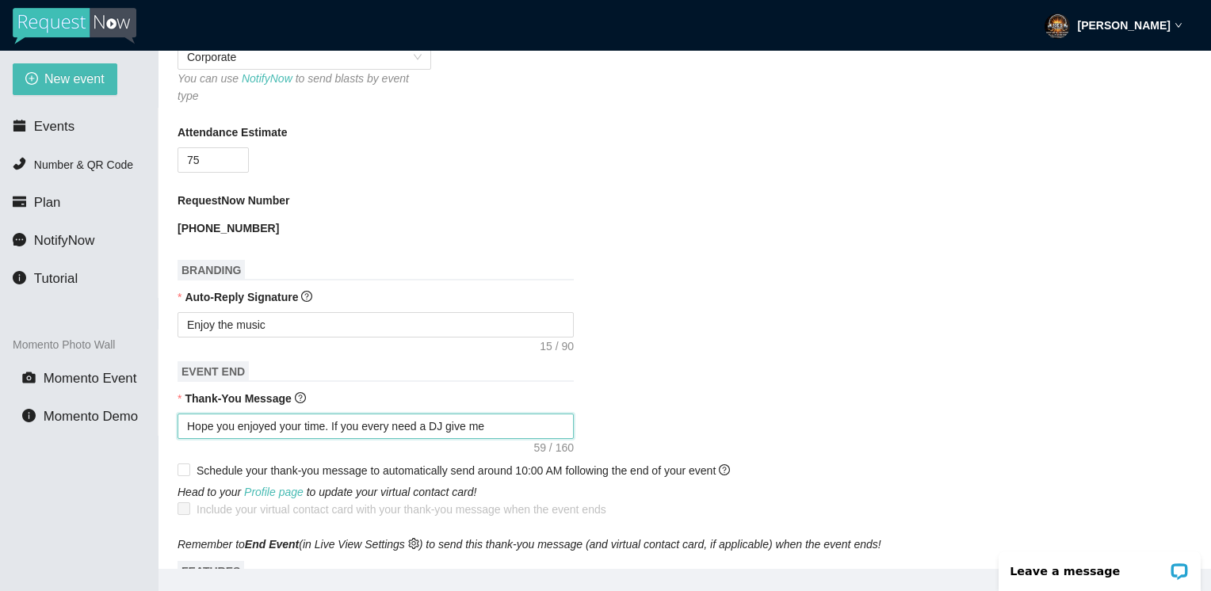
type textarea "Hope you enjoyed your time. If you every need a DJ give me a"
type textarea "Hope you enjoyed your time. If you every need a DJ give me a c"
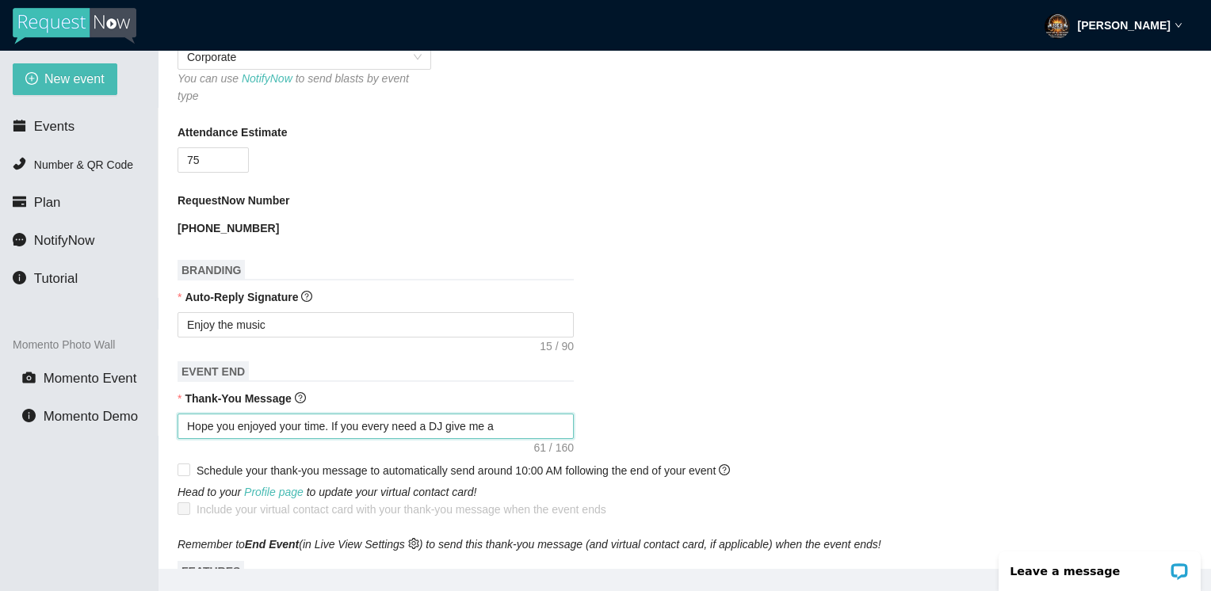
type textarea "Hope you enjoyed your time. If you every need a DJ give me a c"
type textarea "Hope you enjoyed your time. If you every need a DJ give me a ca"
type textarea "Hope you enjoyed your time. If you every need a DJ give me a cal"
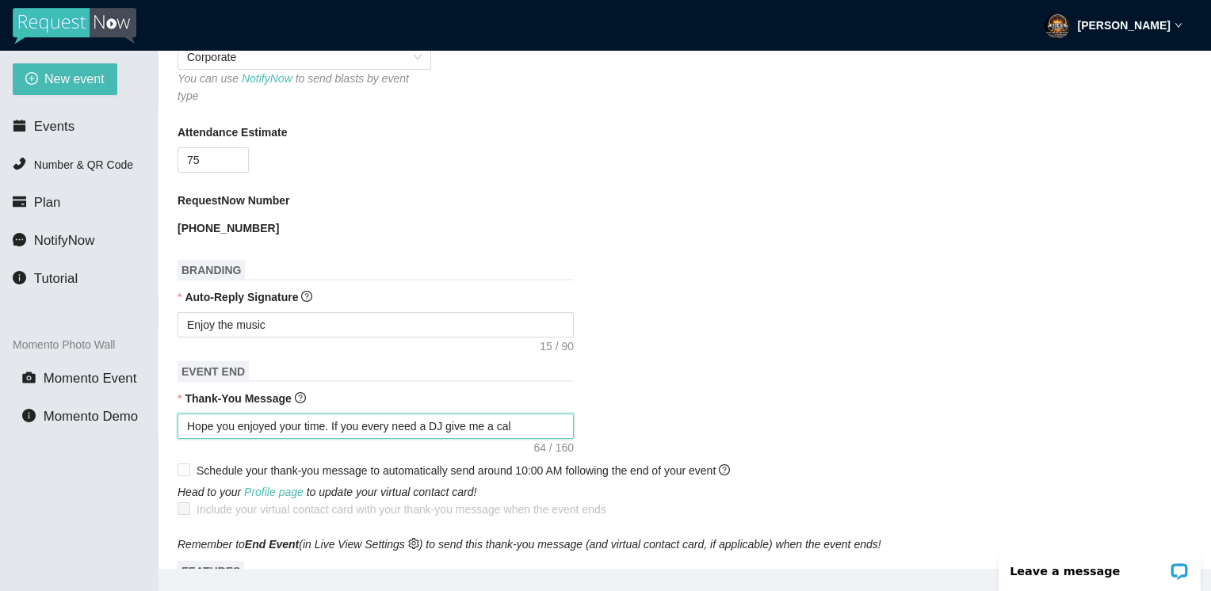
type textarea "Hope you enjoyed your time. If you every need a DJ give me a call"
type textarea "Hope you enjoyed your time. If you every need a DJ give me a call."
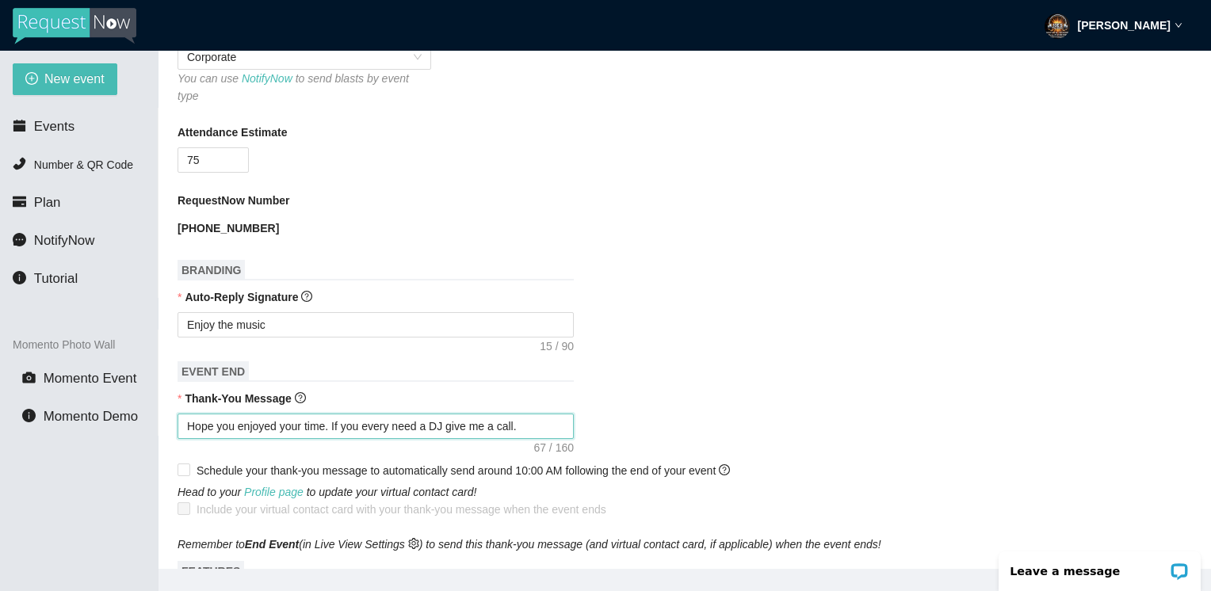
type textarea "Hope you enjoyed your time. If you every need a DJ give me a call."
click at [1093, 214] on div "RequestNow Number [PHONE_NUMBER]" at bounding box center [684, 216] width 1014 height 49
drag, startPoint x: 1093, startPoint y: 214, endPoint x: 970, endPoint y: 245, distance: 126.6
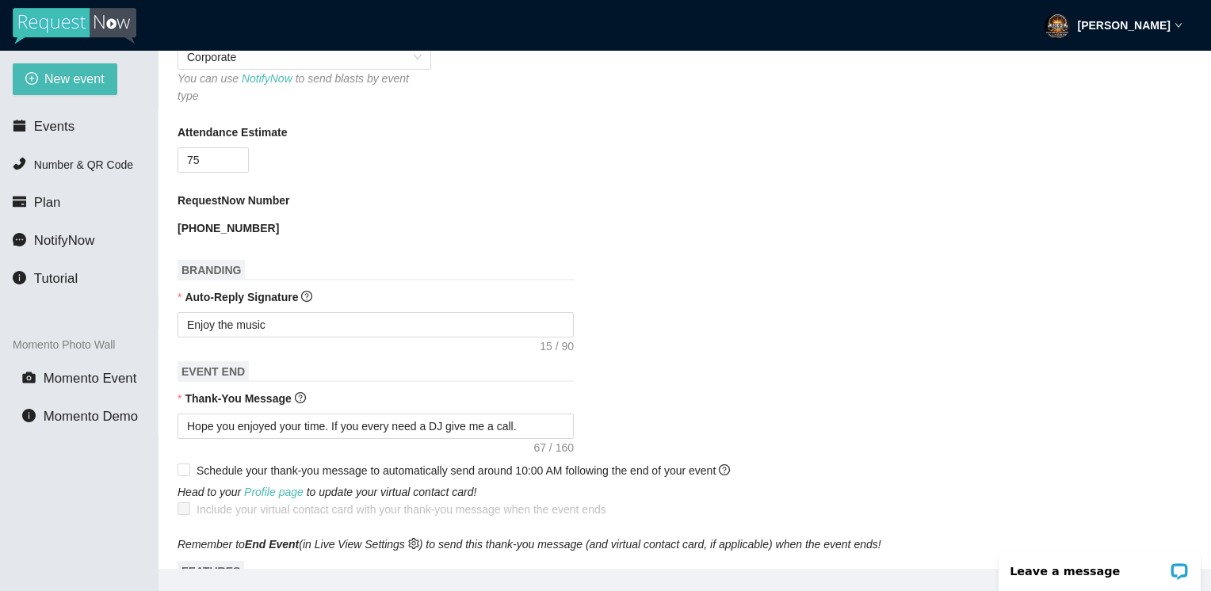
click at [970, 245] on form "Event Name HD Event Event Start Date [DATE] Your event will accept text message…" at bounding box center [684, 408] width 1014 height 1359
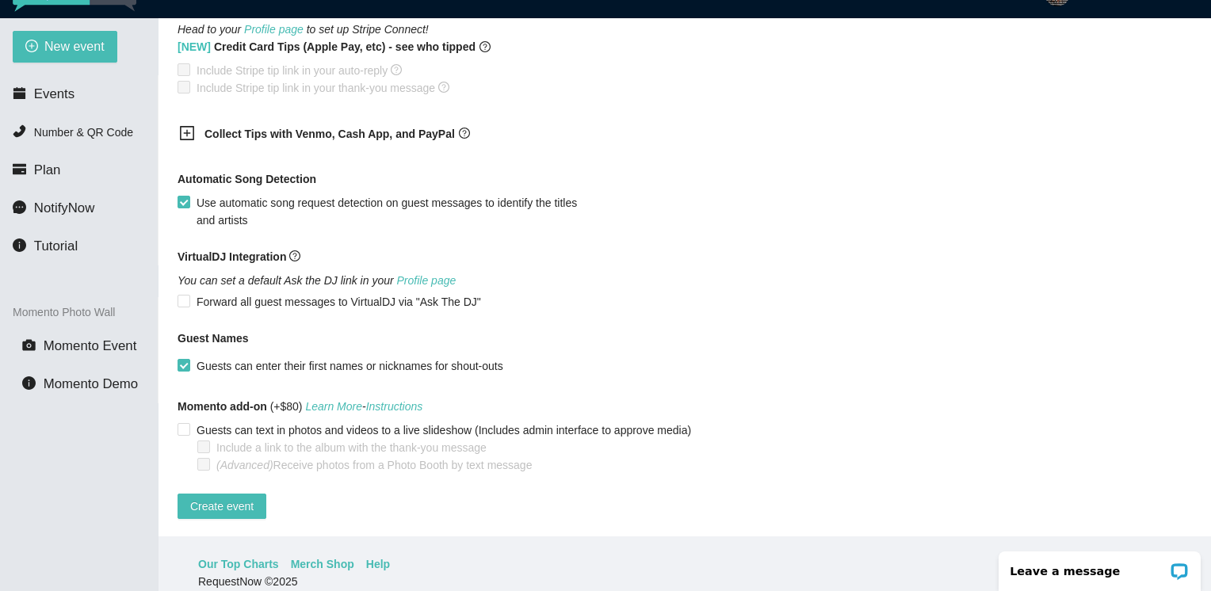
scroll to position [51, 0]
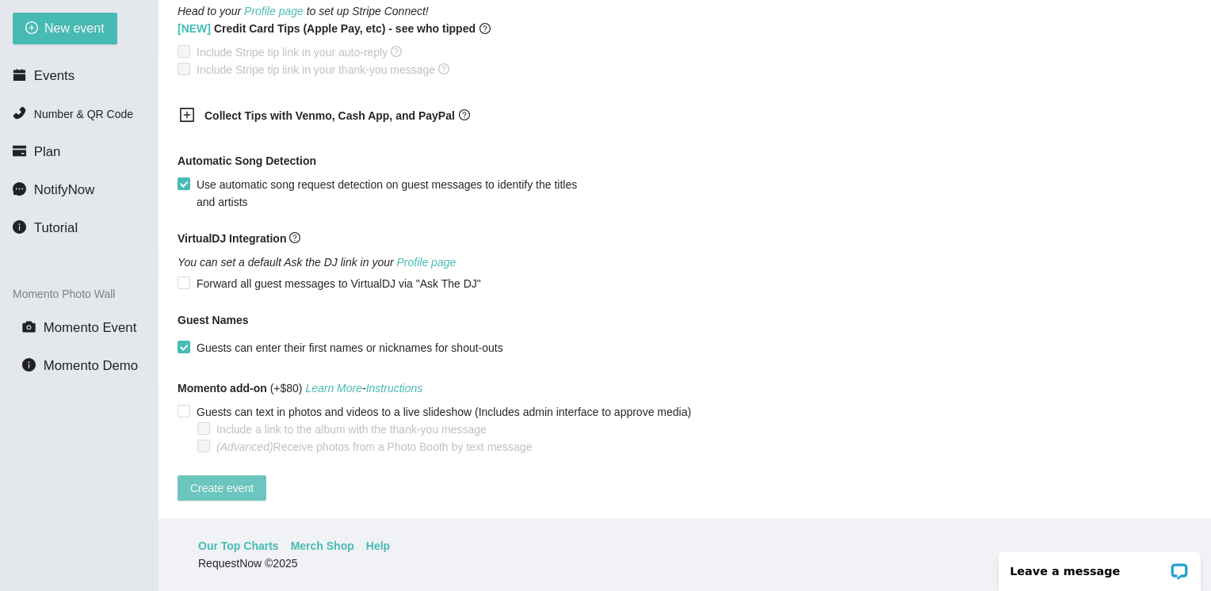
click at [206, 480] on span "Create event" at bounding box center [221, 487] width 63 height 17
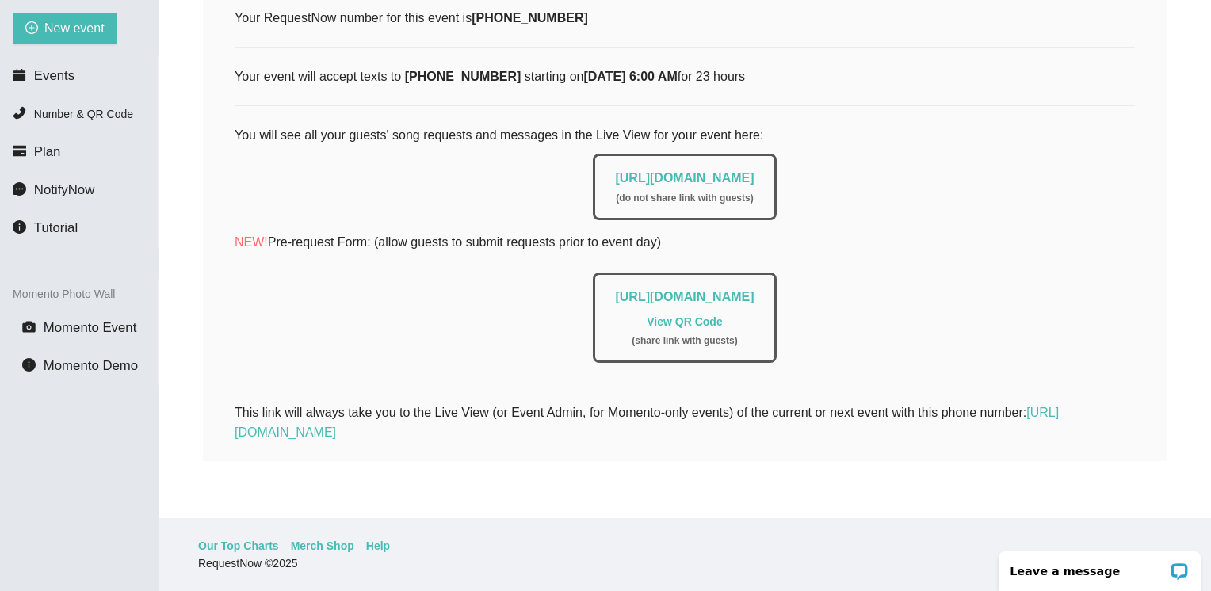
scroll to position [251, 0]
click at [41, 77] on span "Events" at bounding box center [54, 75] width 40 height 15
